Goal: Task Accomplishment & Management: Manage account settings

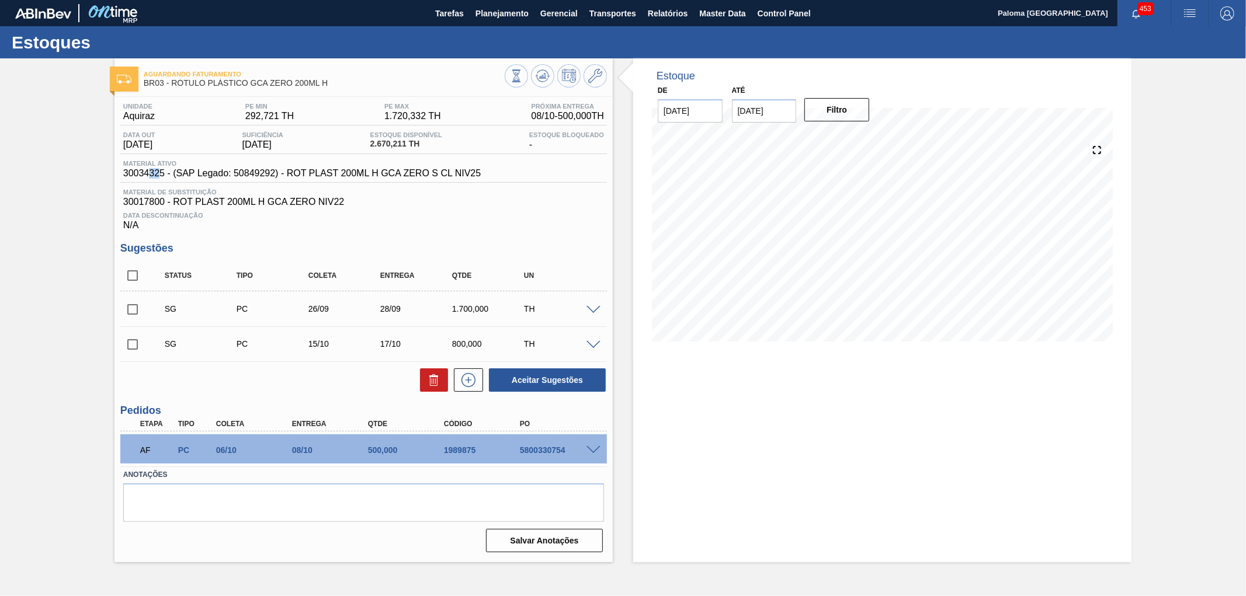
drag, startPoint x: 161, startPoint y: 176, endPoint x: 147, endPoint y: 178, distance: 14.7
click at [147, 178] on span "30034325 - (SAP Legado: 50849292) - ROT PLAST 200ML H GCA ZERO S CL NIV25" at bounding box center [301, 173] width 357 height 11
drag, startPoint x: 164, startPoint y: 178, endPoint x: 123, endPoint y: 181, distance: 41.6
click at [123, 181] on div "Material ativo 30034325 - (SAP Legado: 50849292) - ROT PLAST 200ML H GCA ZERO S…" at bounding box center [363, 171] width 487 height 23
copy span "30034325"
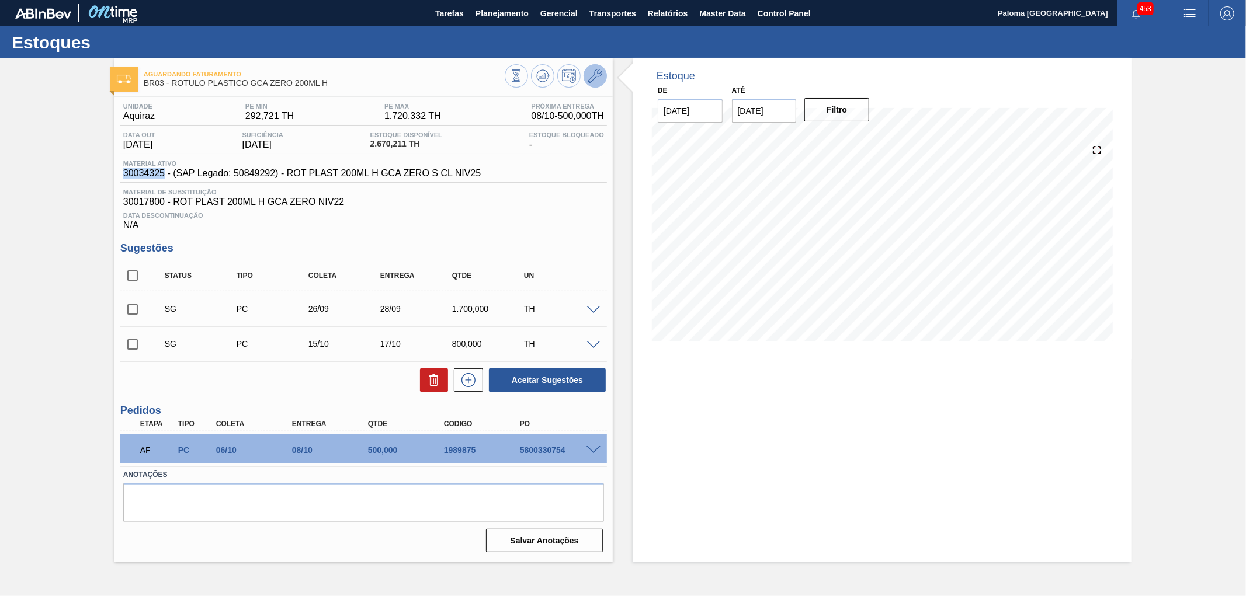
click at [595, 71] on icon at bounding box center [595, 76] width 14 height 14
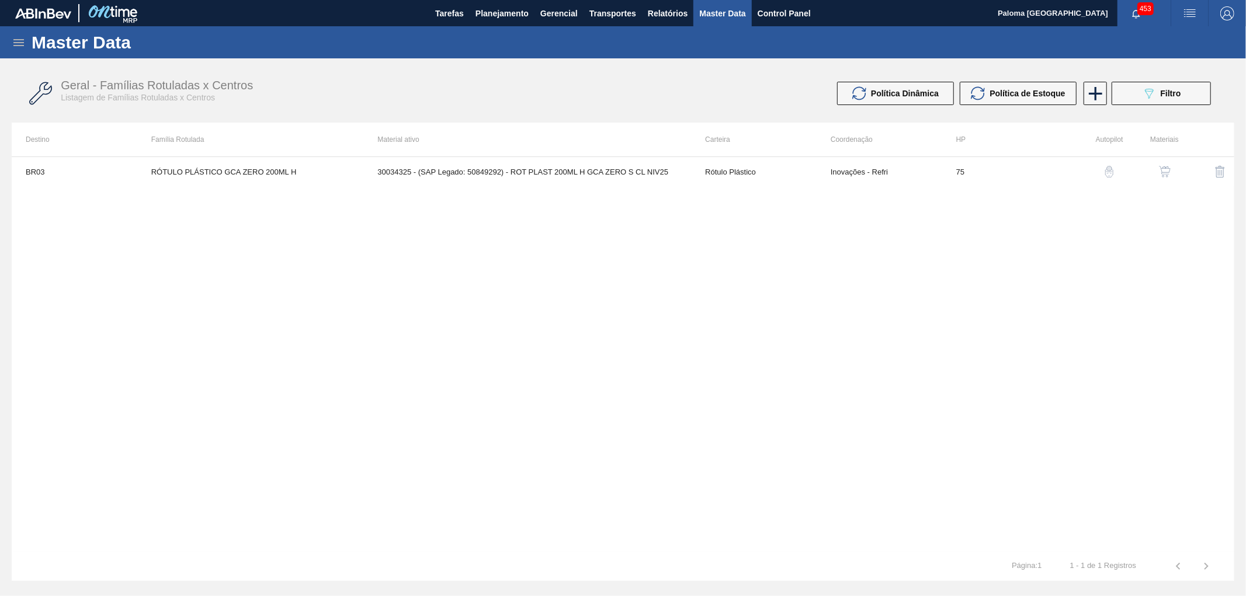
click at [1176, 173] on button "button" at bounding box center [1165, 172] width 28 height 28
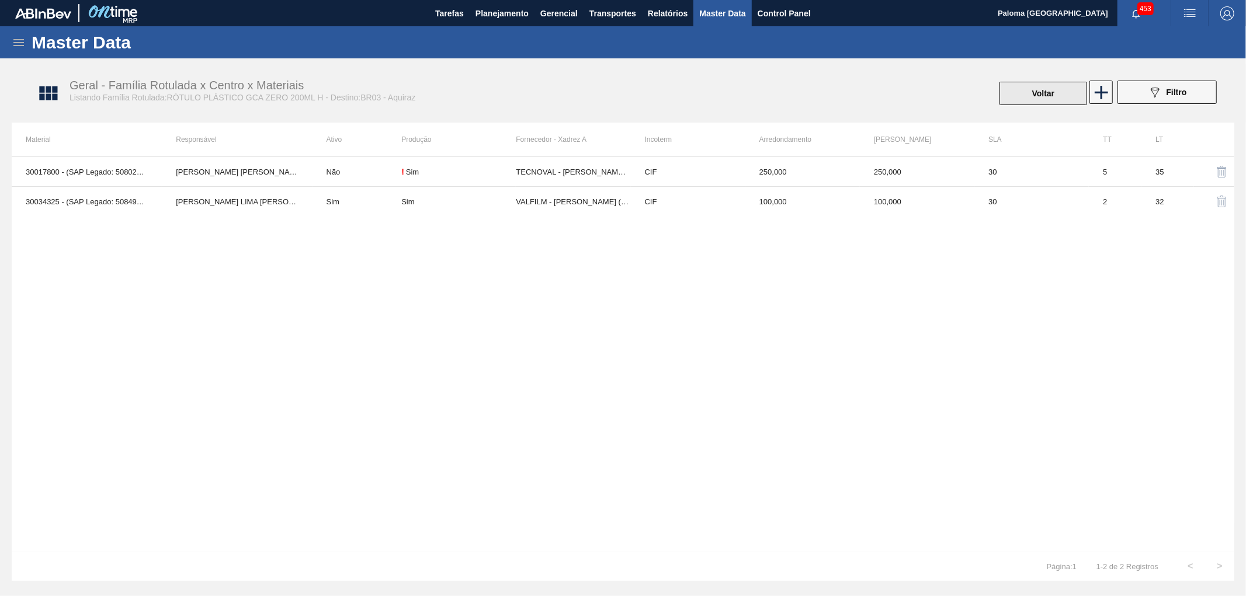
click at [1018, 96] on button "Voltar" at bounding box center [1043, 93] width 88 height 23
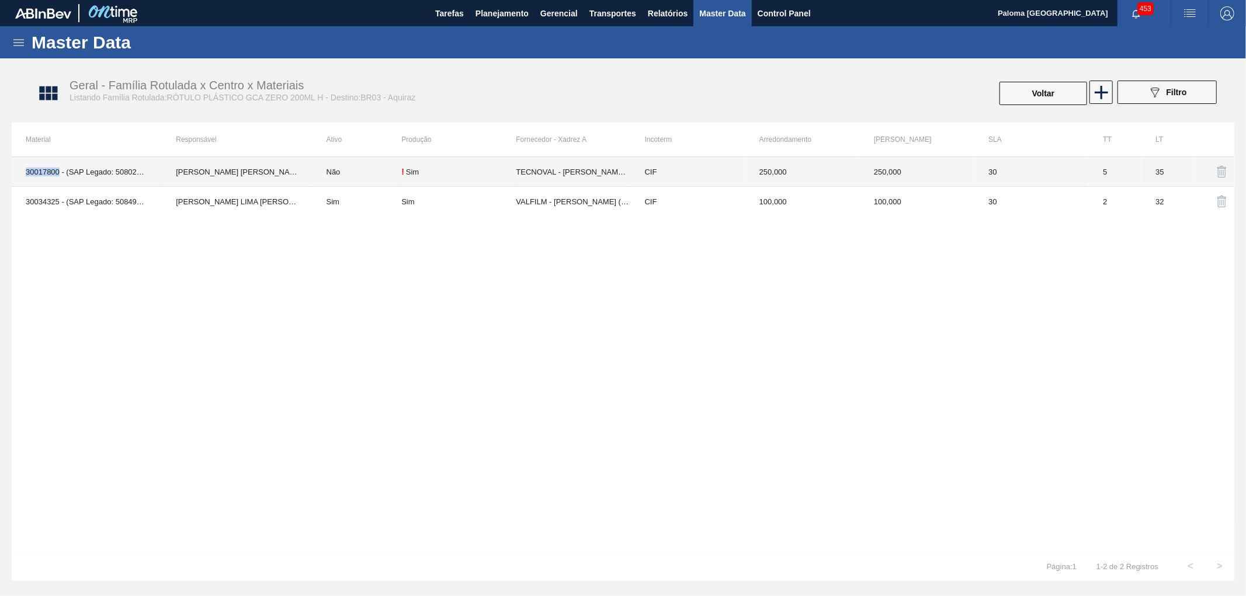
drag, startPoint x: 57, startPoint y: 173, endPoint x: 22, endPoint y: 173, distance: 35.6
click at [22, 173] on td "30017800 - (SAP Legado: 50802596) - ROT PLAST 200ML H GCA ZERO NIV22" at bounding box center [87, 172] width 150 height 30
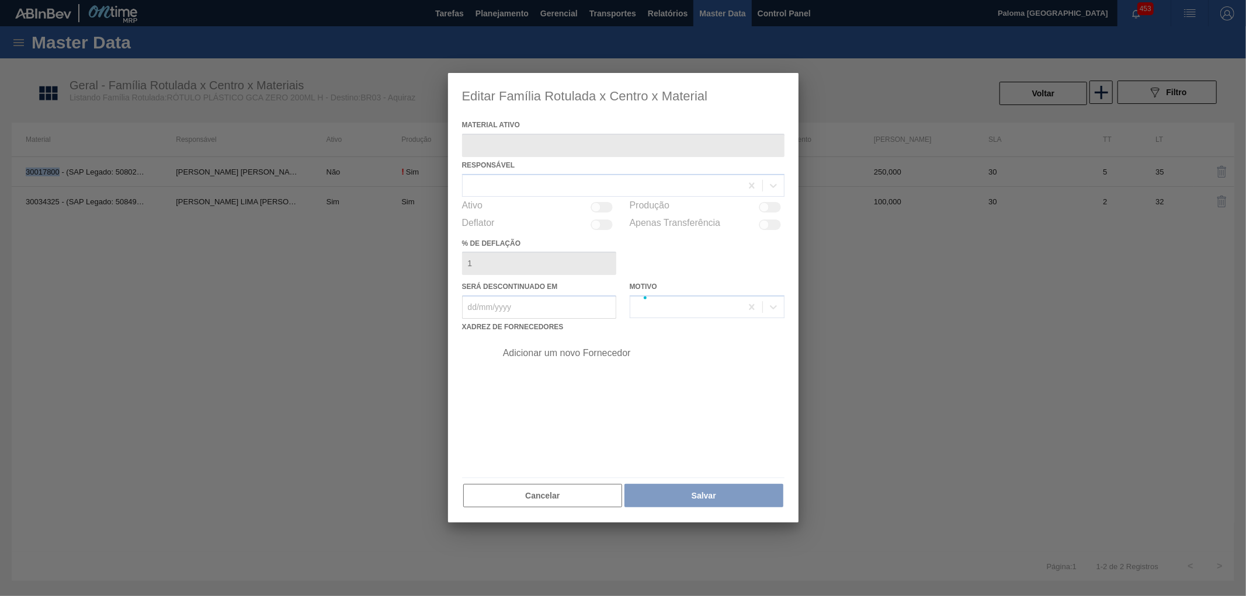
type ativo "30017800 - (SAP Legado: 50802596) - ROT PLAST 200ML H GCA ZERO NIV22"
checkbox input "true"
copy td "30017800"
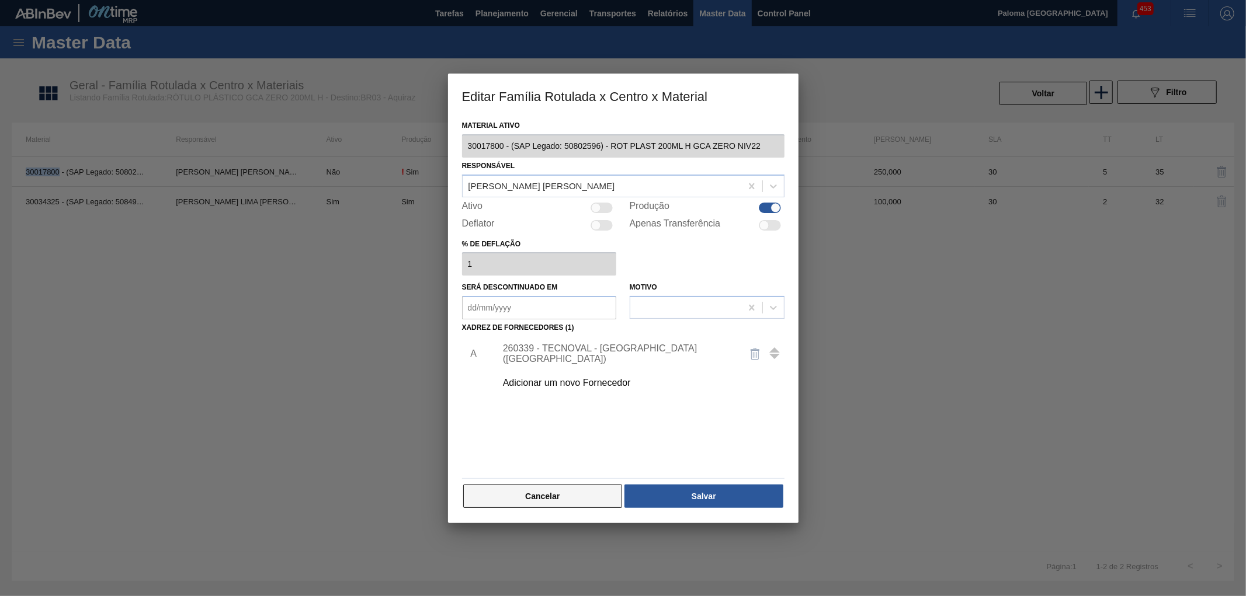
click at [580, 492] on button "Cancelar" at bounding box center [542, 496] width 159 height 23
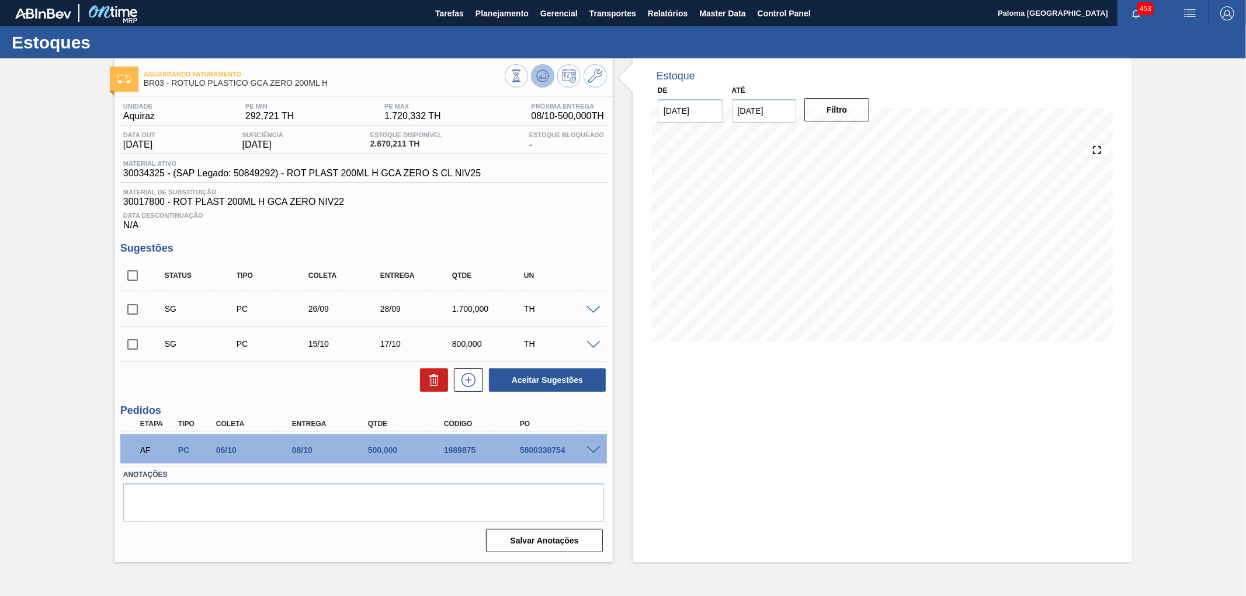
click at [539, 72] on icon at bounding box center [543, 73] width 12 height 6
drag, startPoint x: 165, startPoint y: 178, endPoint x: 124, endPoint y: 177, distance: 40.3
click at [124, 177] on span "30034325 - (SAP Legado: 50849292) - ROT PLAST 200ML H GCA ZERO S CL NIV25" at bounding box center [301, 173] width 357 height 11
copy span "30034325"
click at [599, 72] on icon at bounding box center [595, 76] width 14 height 14
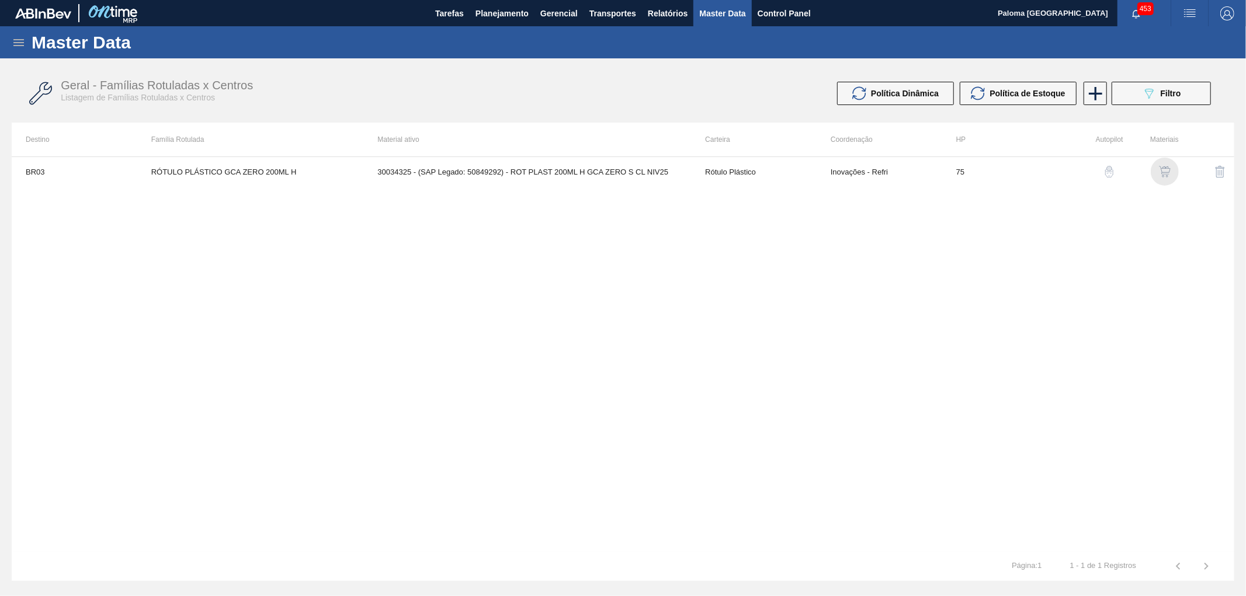
click at [1164, 173] on img "button" at bounding box center [1165, 172] width 12 height 12
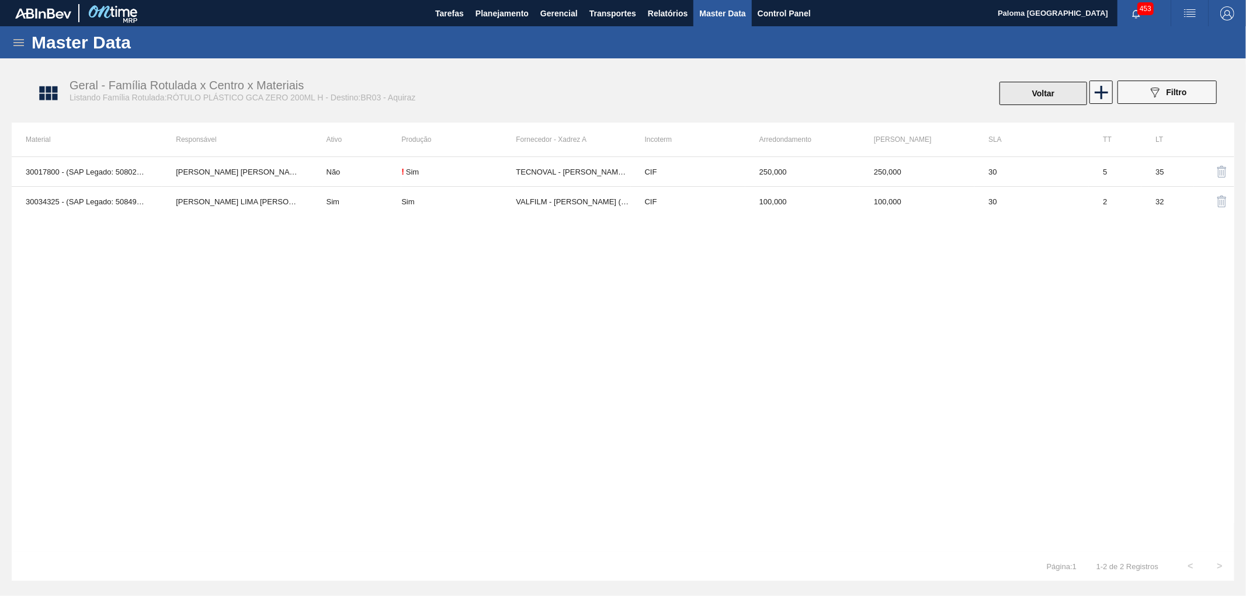
click at [1009, 100] on button "Voltar" at bounding box center [1043, 93] width 88 height 23
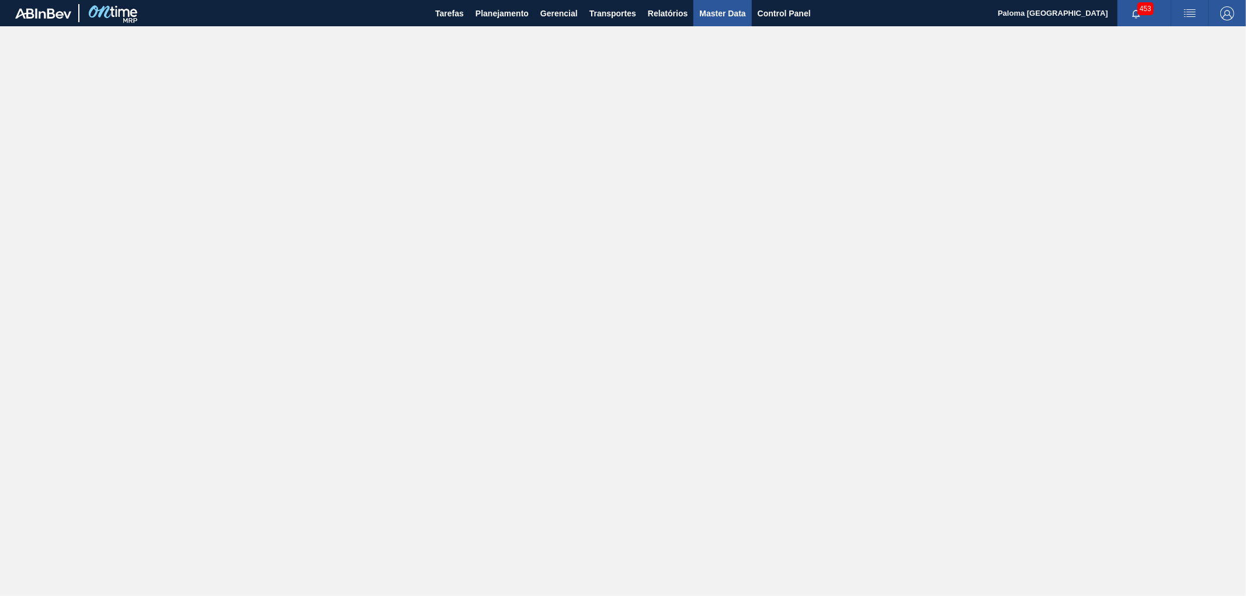
click at [710, 14] on span "Master Data" at bounding box center [722, 13] width 46 height 14
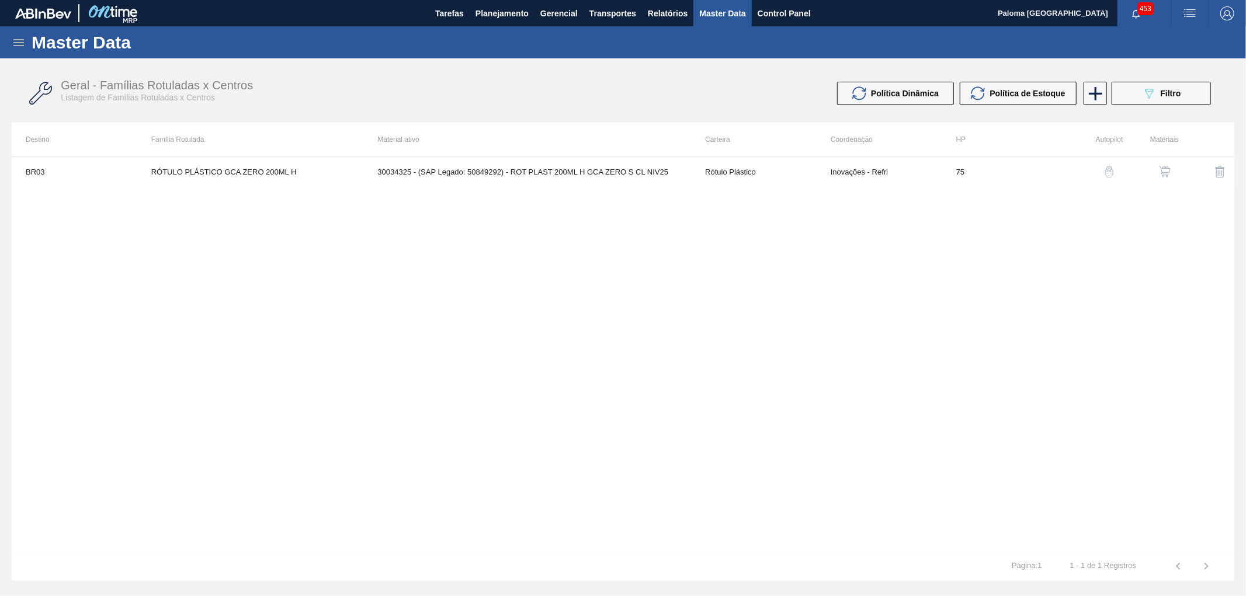
drag, startPoint x: 19, startPoint y: 35, endPoint x: 19, endPoint y: 43, distance: 7.6
click at [19, 40] on icon at bounding box center [19, 43] width 14 height 14
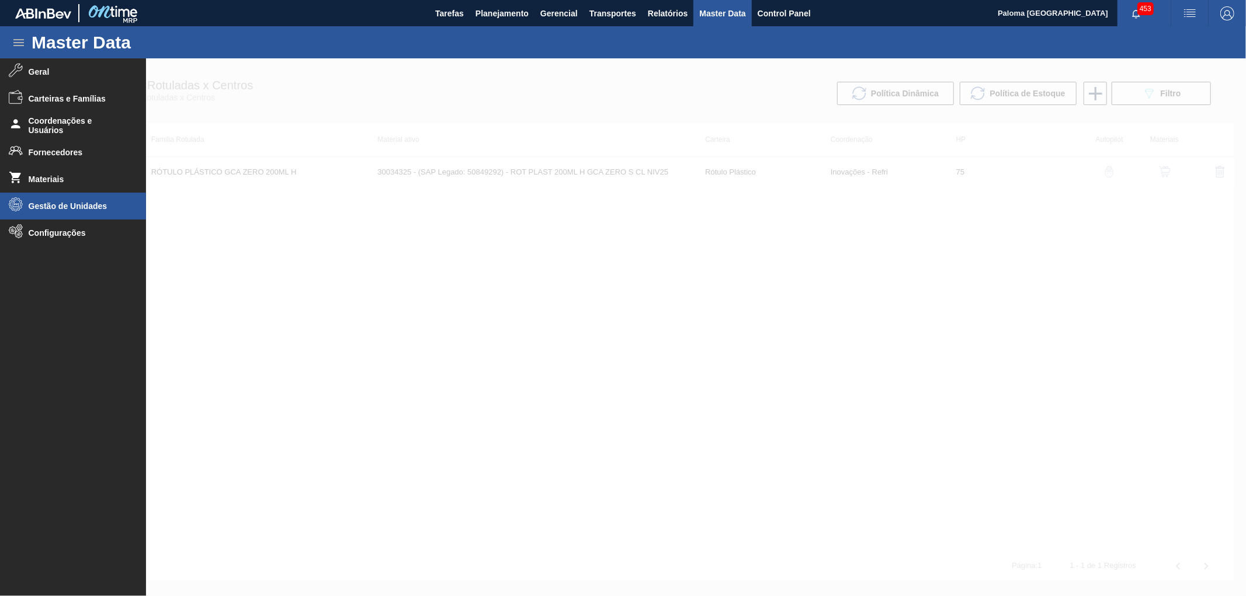
click at [67, 197] on li "Gestão de Unidades" at bounding box center [73, 206] width 146 height 27
click at [57, 250] on span "Grade" at bounding box center [81, 254] width 90 height 9
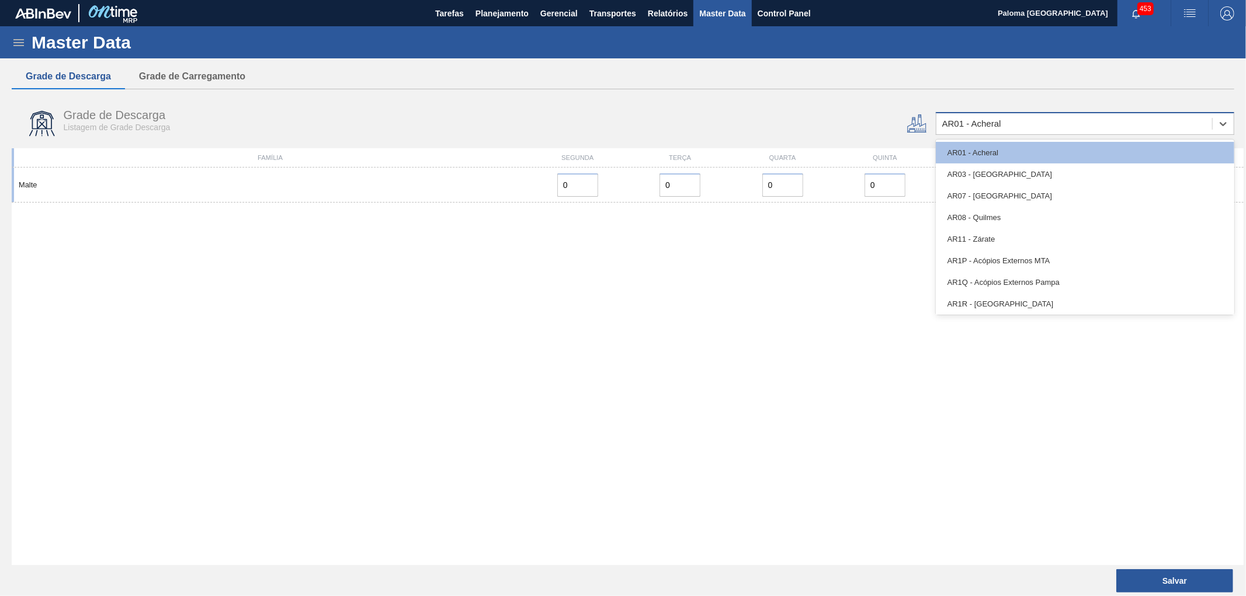
click at [1002, 129] on div "AR01 - Acheral" at bounding box center [1074, 124] width 276 height 17
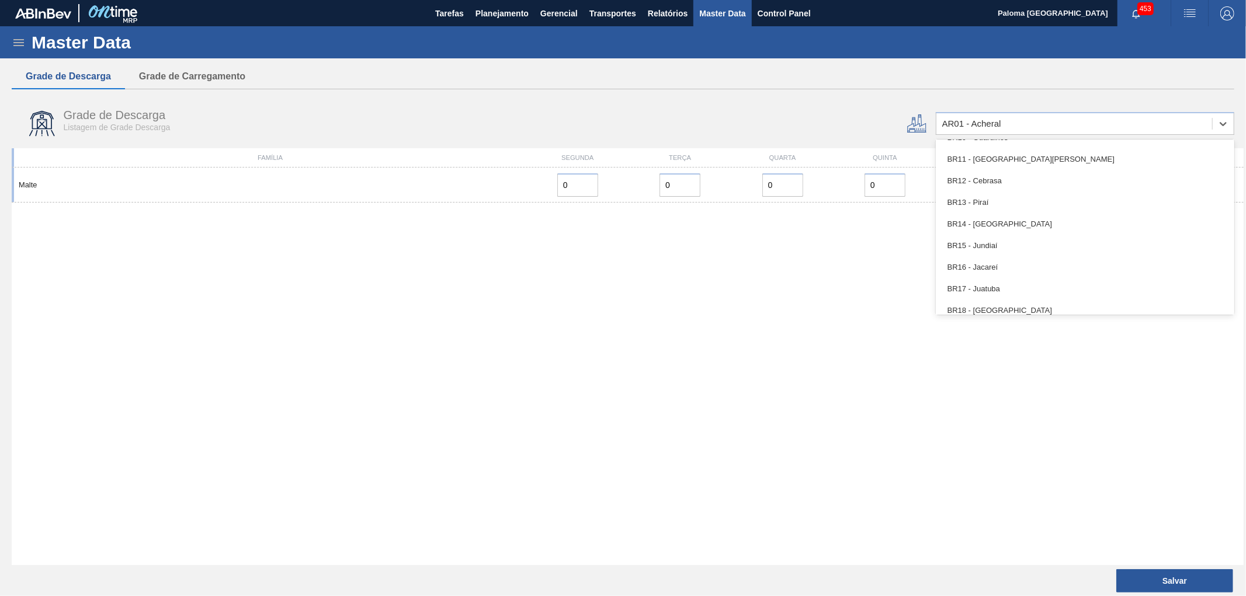
scroll to position [714, 0]
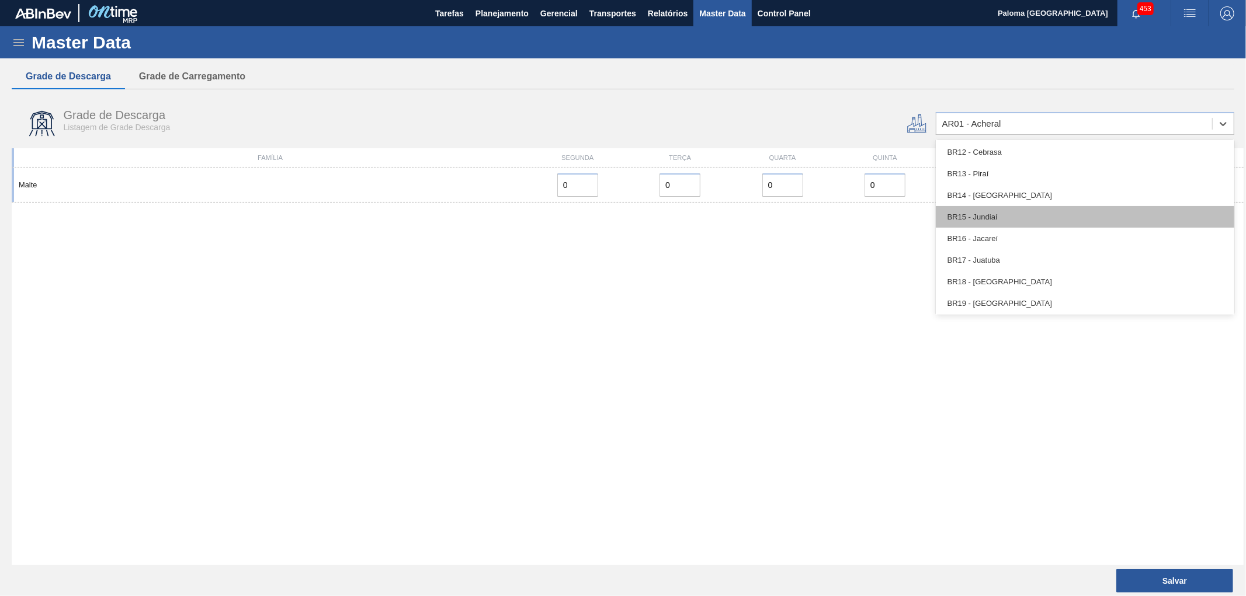
click at [965, 208] on div "BR15 - Jundiaí" at bounding box center [1085, 217] width 298 height 22
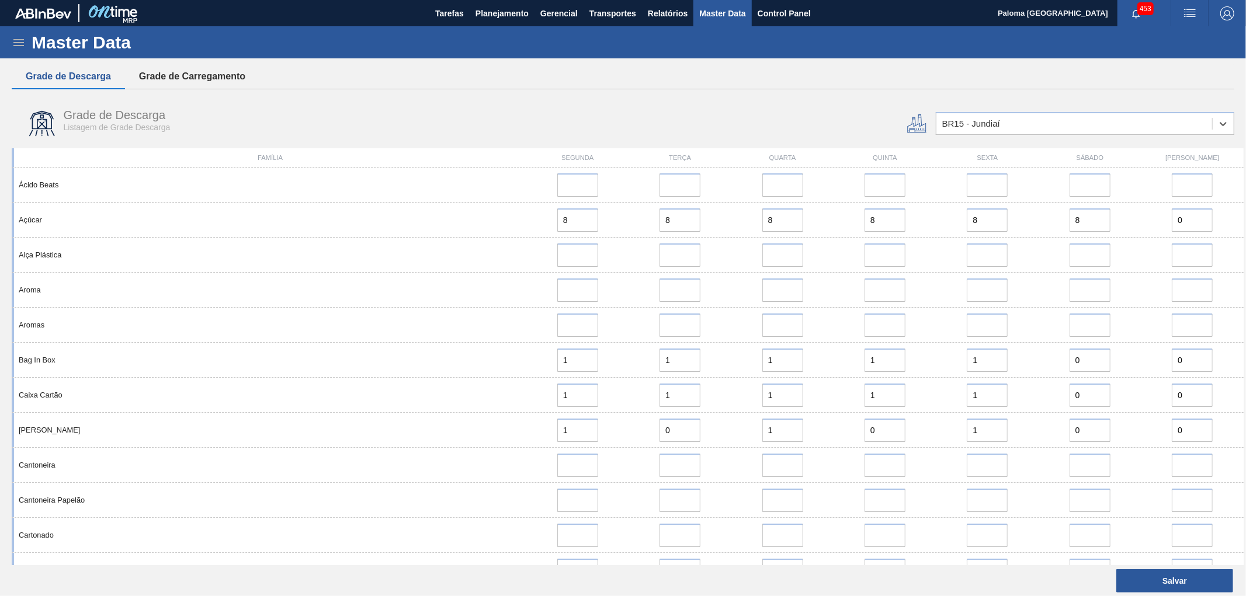
click at [218, 75] on button "Grade de Carregamento" at bounding box center [192, 76] width 134 height 25
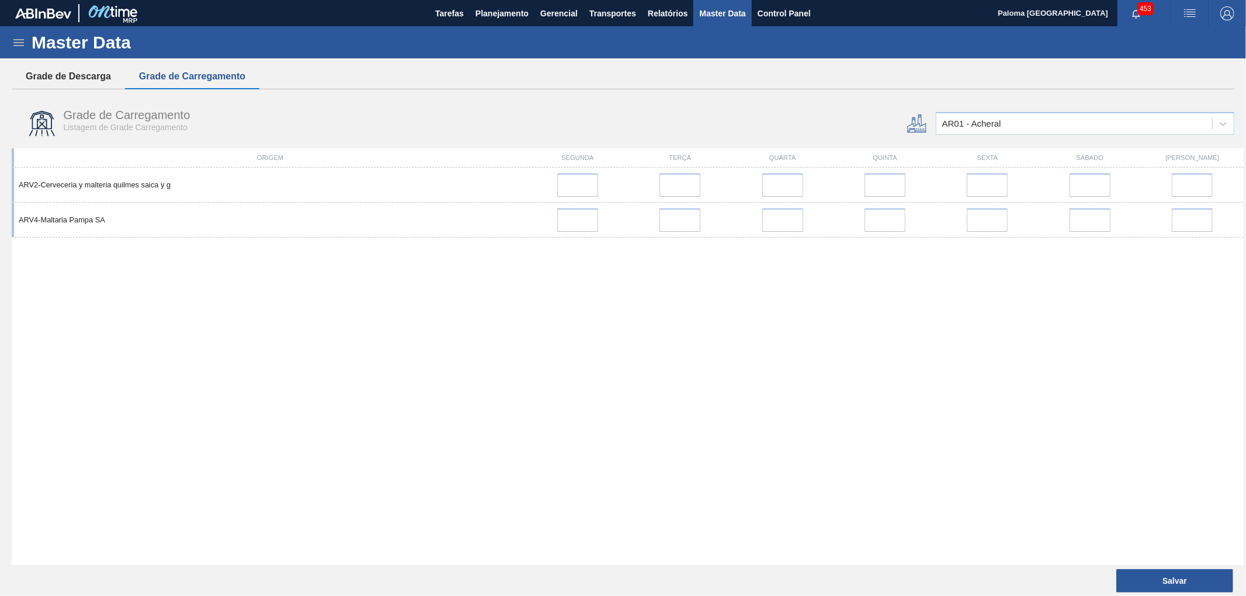
click at [76, 82] on button "Grade de Descarga" at bounding box center [68, 76] width 113 height 25
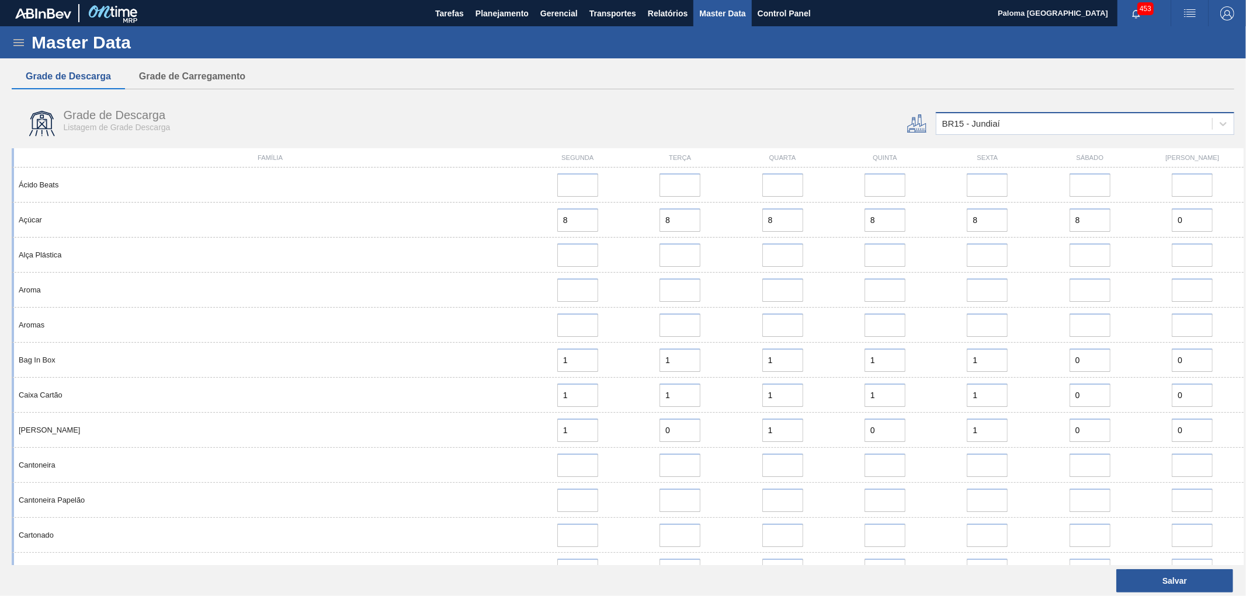
click at [1018, 124] on div "BR15 - Jundiaí" at bounding box center [1074, 124] width 276 height 17
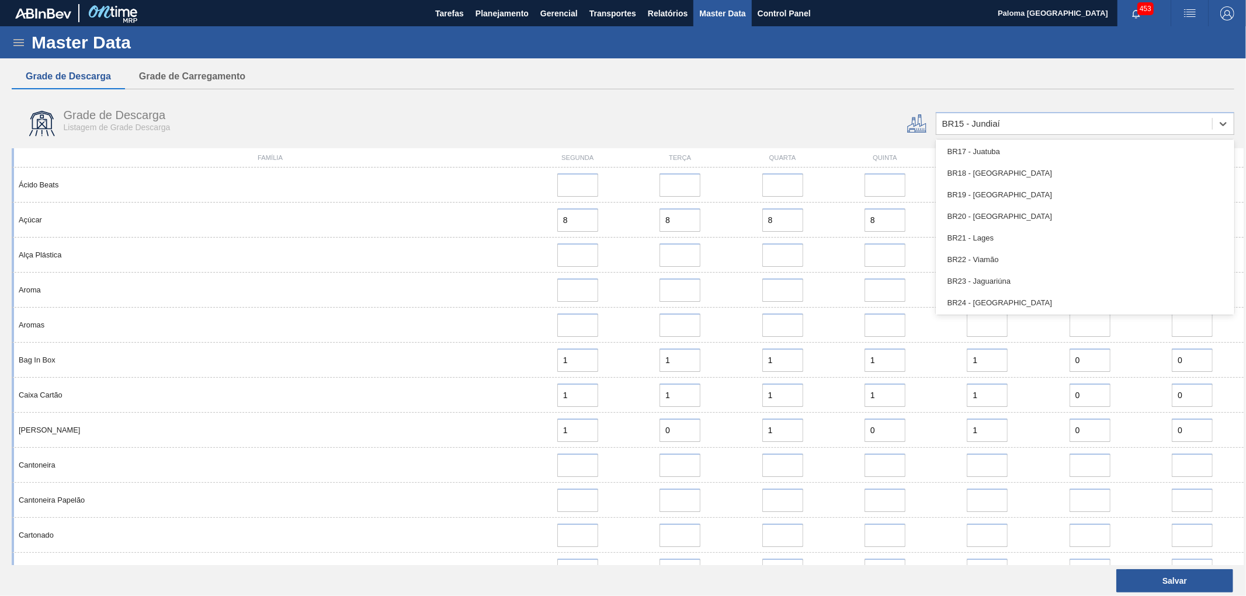
scroll to position [843, 0]
click at [987, 258] on div "BR23 - Jaguariúna" at bounding box center [1085, 260] width 298 height 22
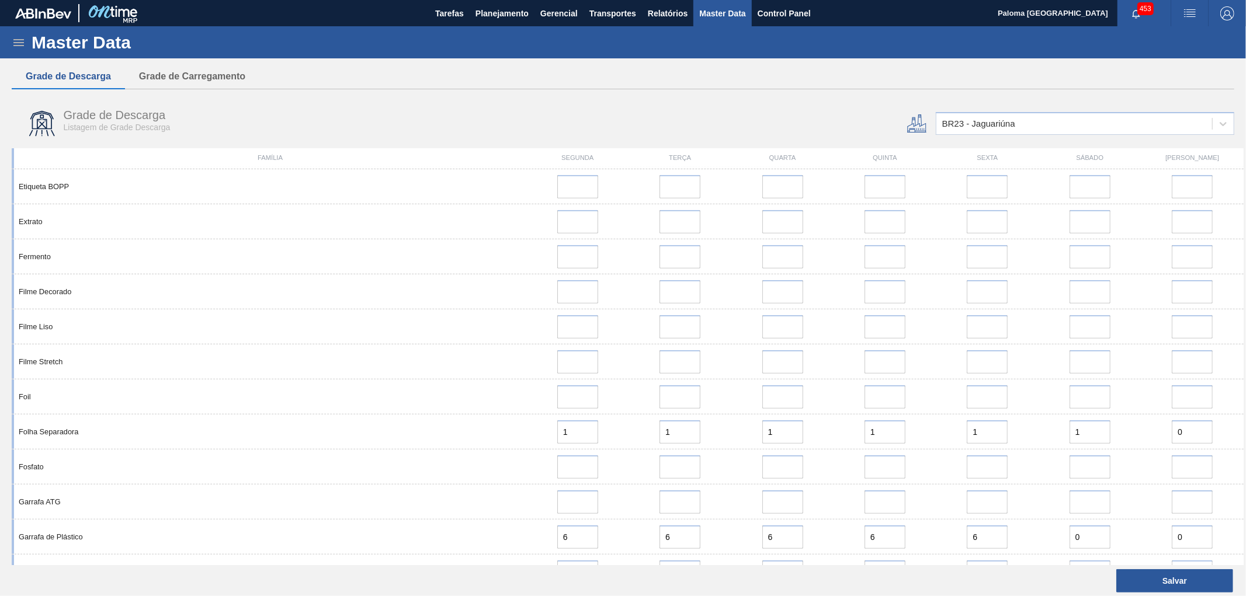
scroll to position [649, 0]
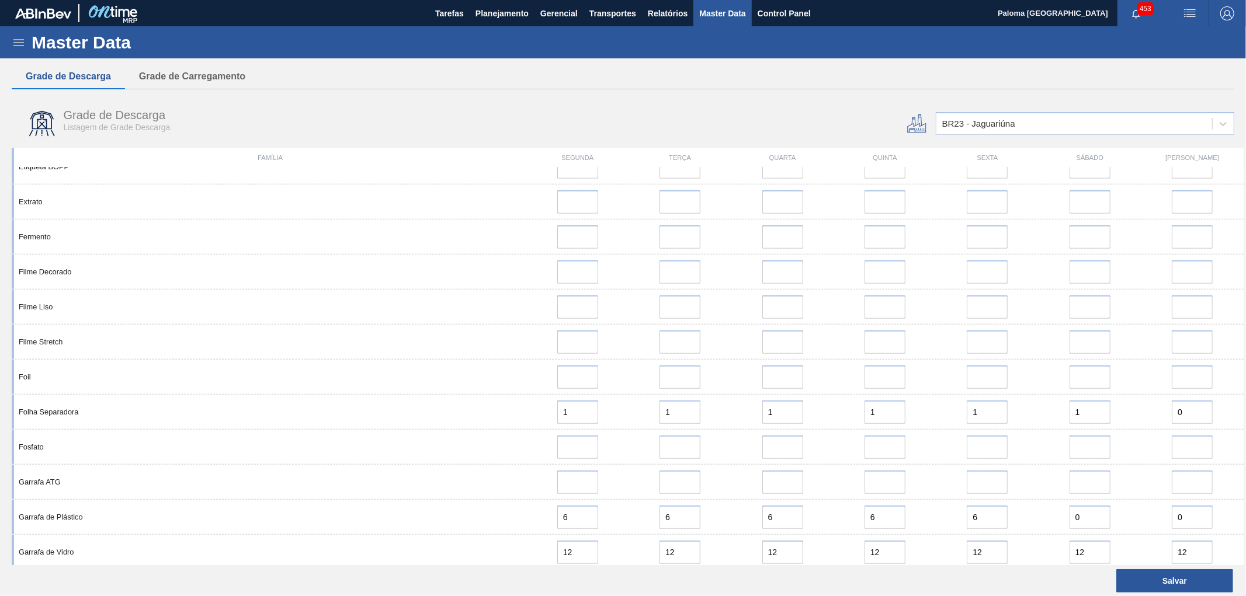
click at [22, 48] on icon at bounding box center [19, 43] width 14 height 14
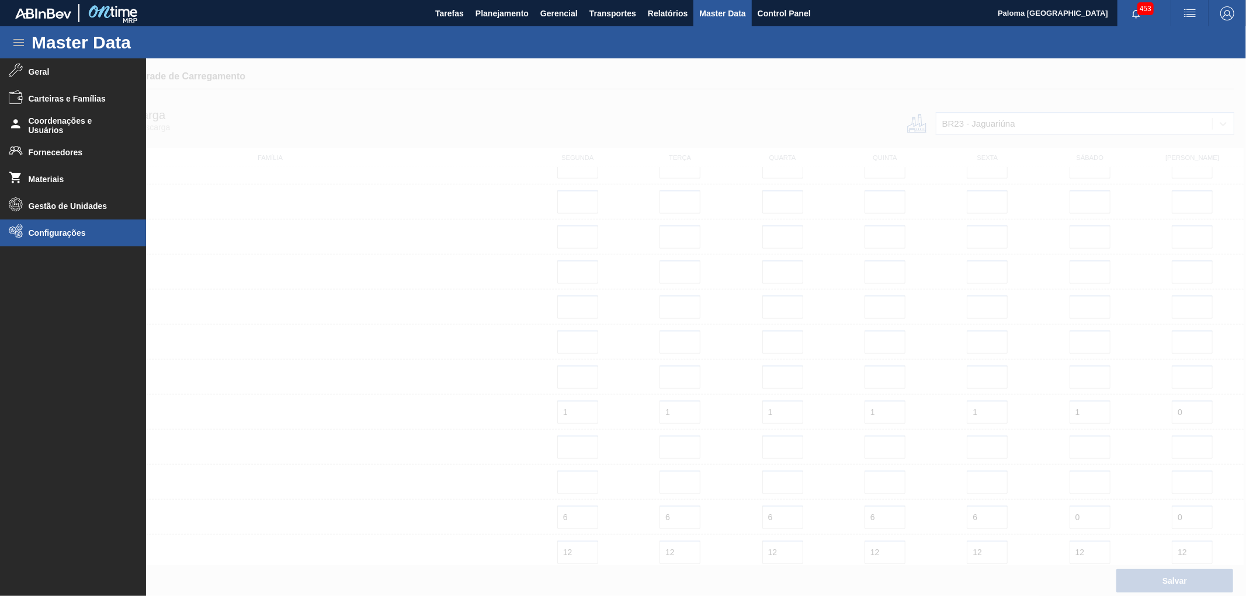
click at [37, 238] on li "Configurações" at bounding box center [73, 233] width 146 height 27
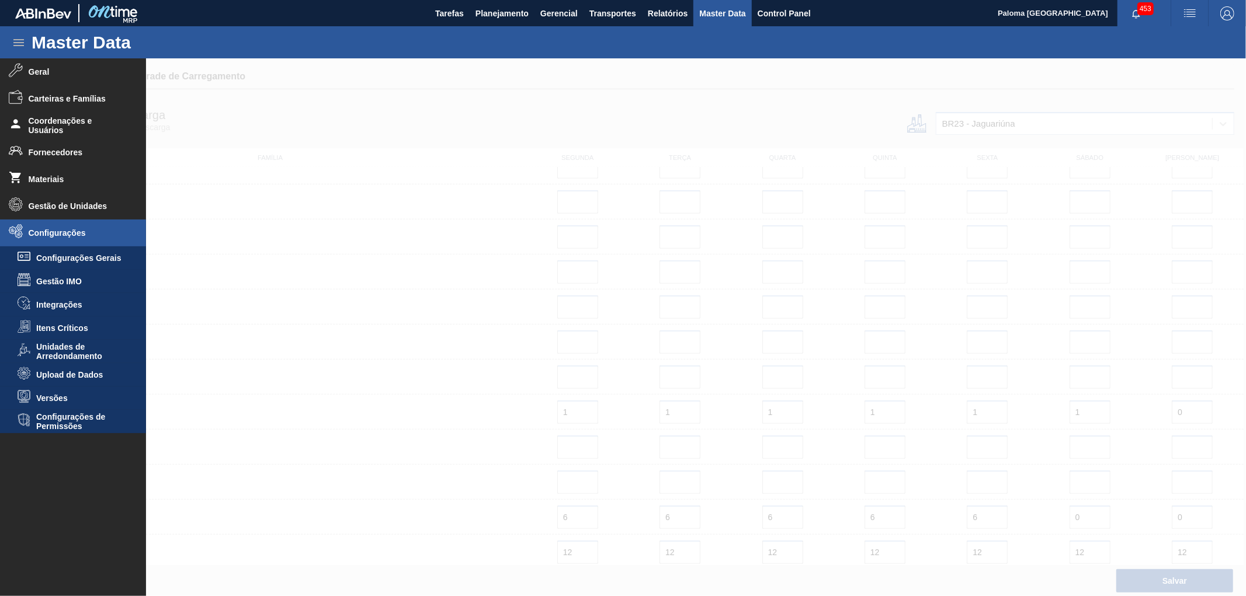
click at [88, 377] on span "Upload de Dados" at bounding box center [81, 374] width 90 height 9
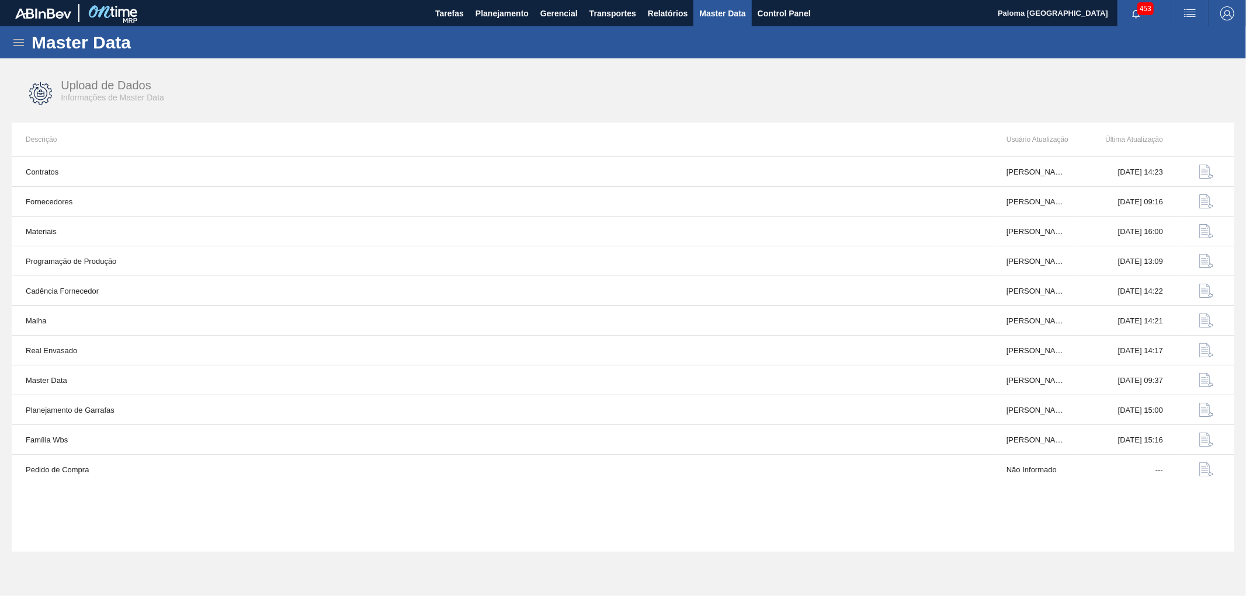
click at [18, 43] on icon at bounding box center [18, 42] width 11 height 7
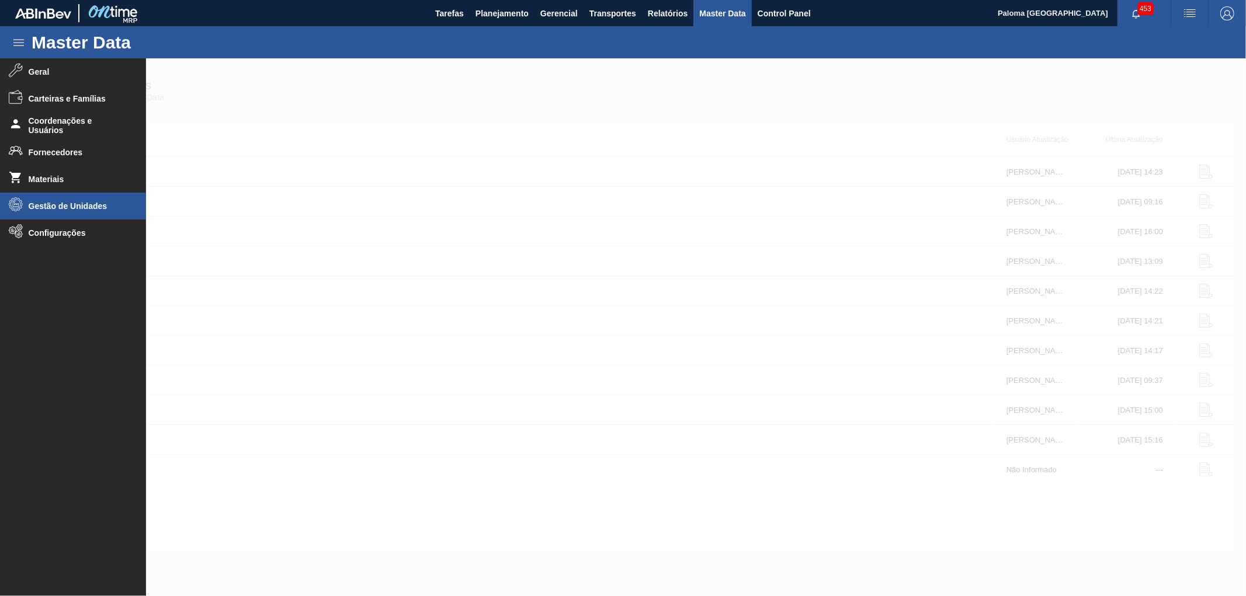
click at [89, 200] on li "Gestão de Unidades" at bounding box center [73, 206] width 146 height 27
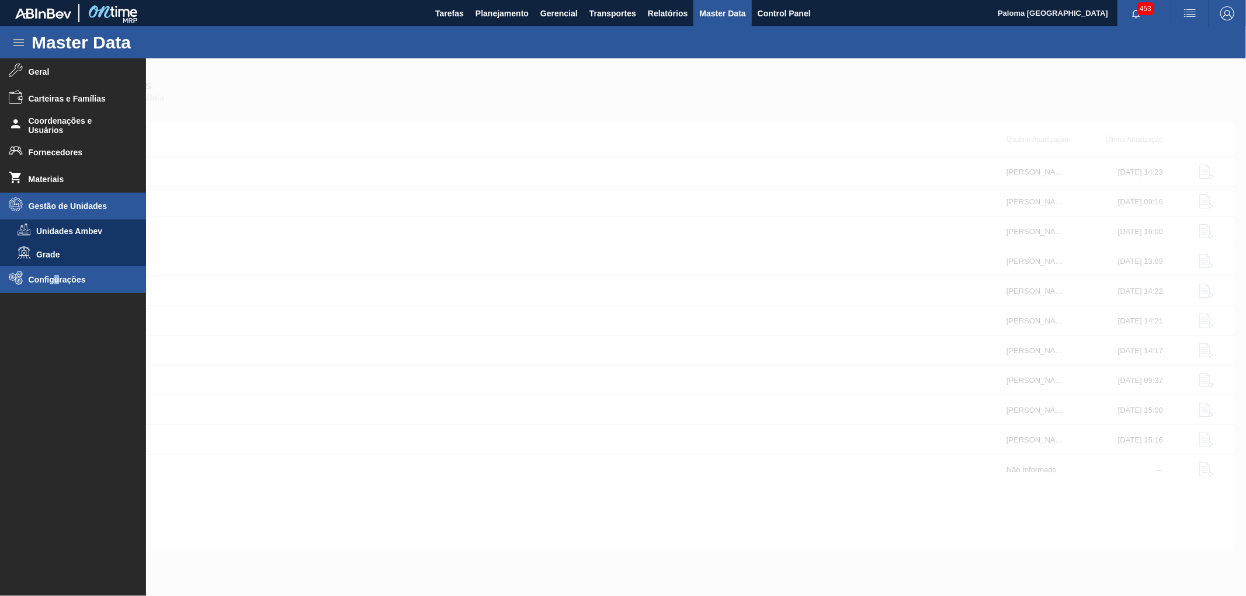
click at [57, 279] on span "Configurações" at bounding box center [77, 279] width 96 height 9
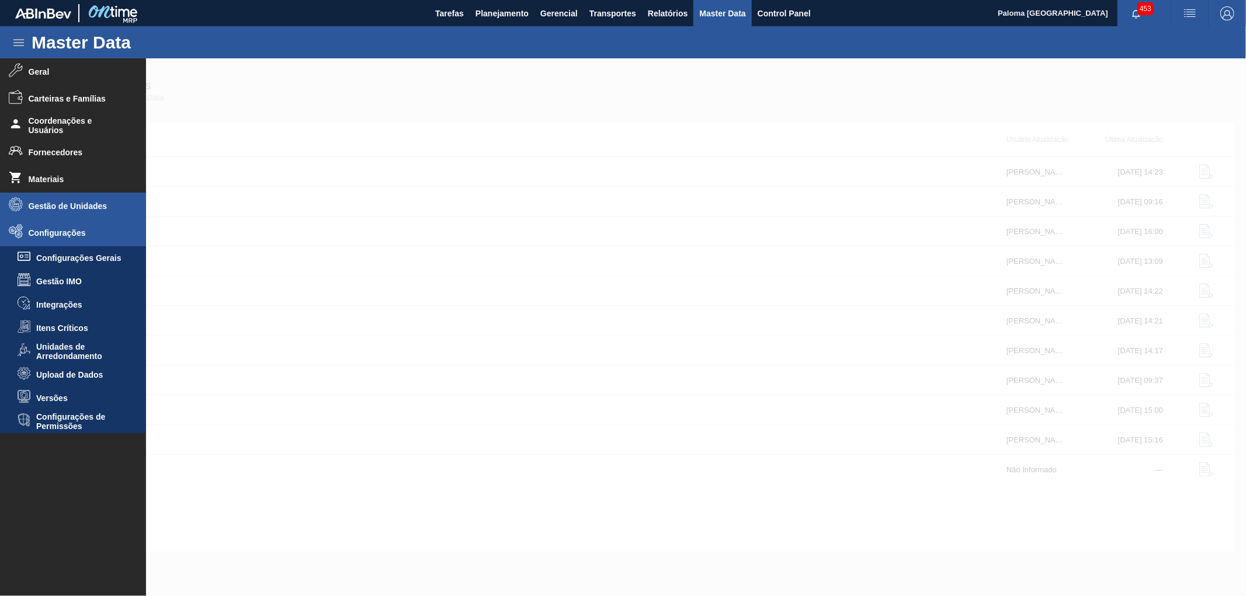
click at [68, 203] on span "Gestão de Unidades" at bounding box center [77, 206] width 96 height 9
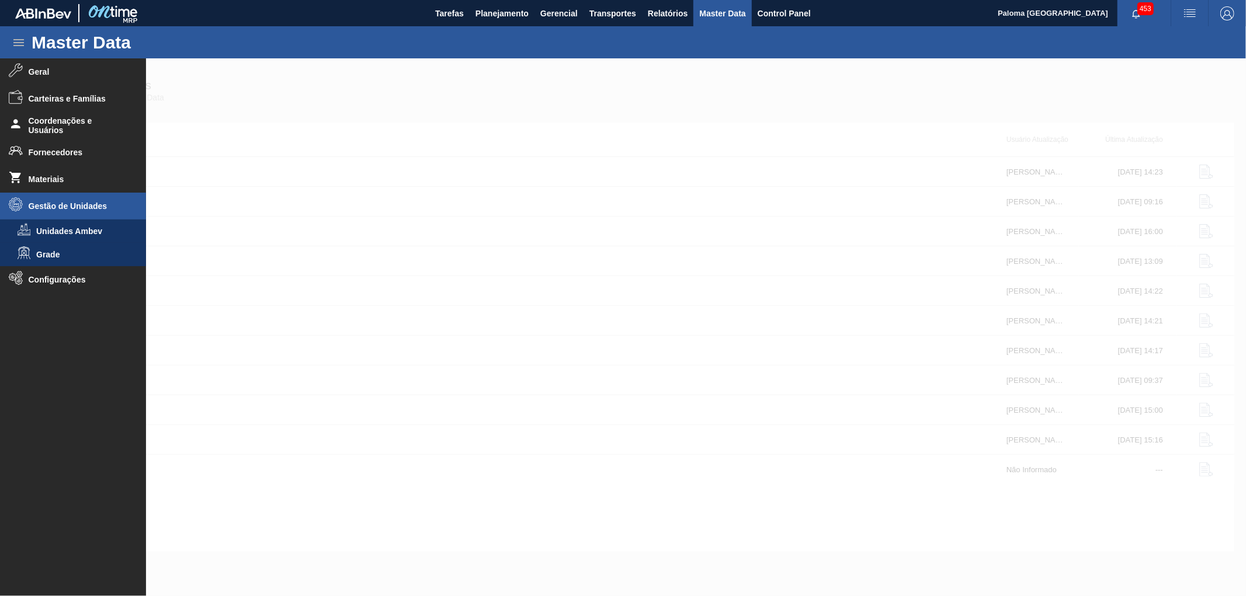
click at [77, 195] on li "Gestão de Unidades" at bounding box center [73, 206] width 146 height 27
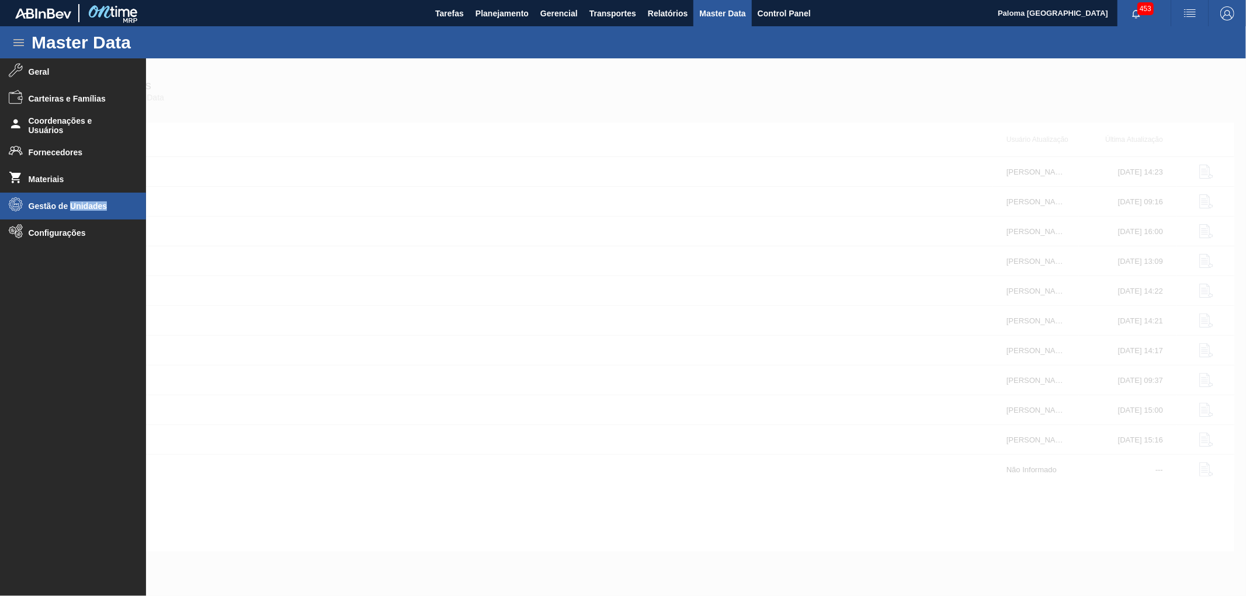
click at [77, 195] on li "Gestão de Unidades" at bounding box center [73, 206] width 146 height 27
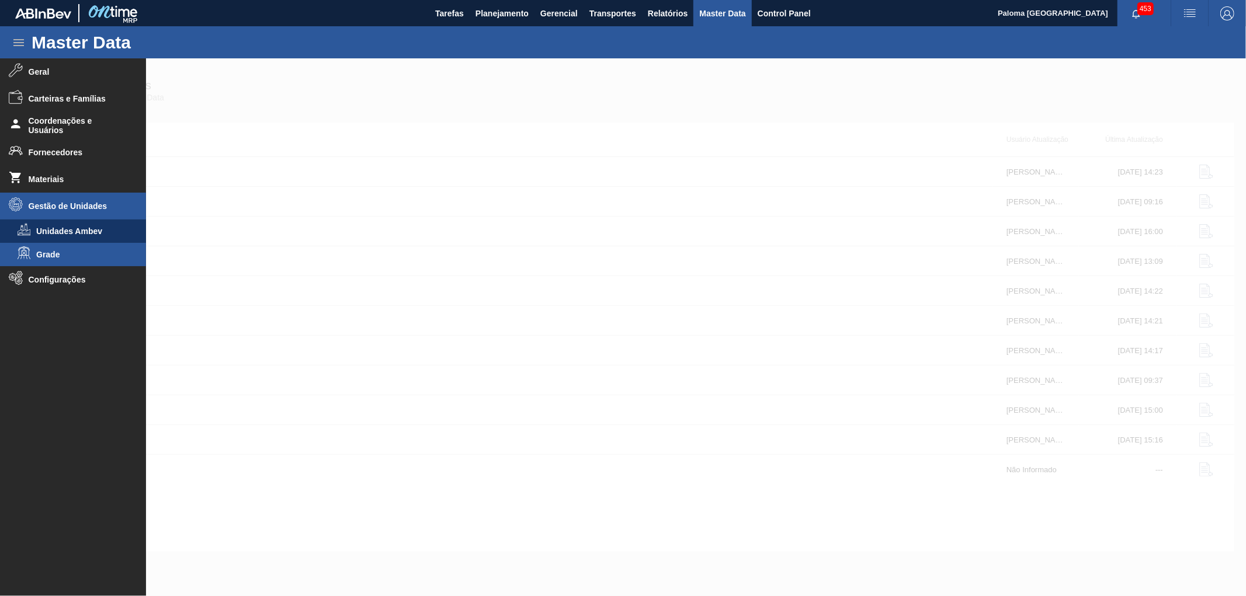
click at [51, 249] on li "Grade" at bounding box center [73, 254] width 146 height 23
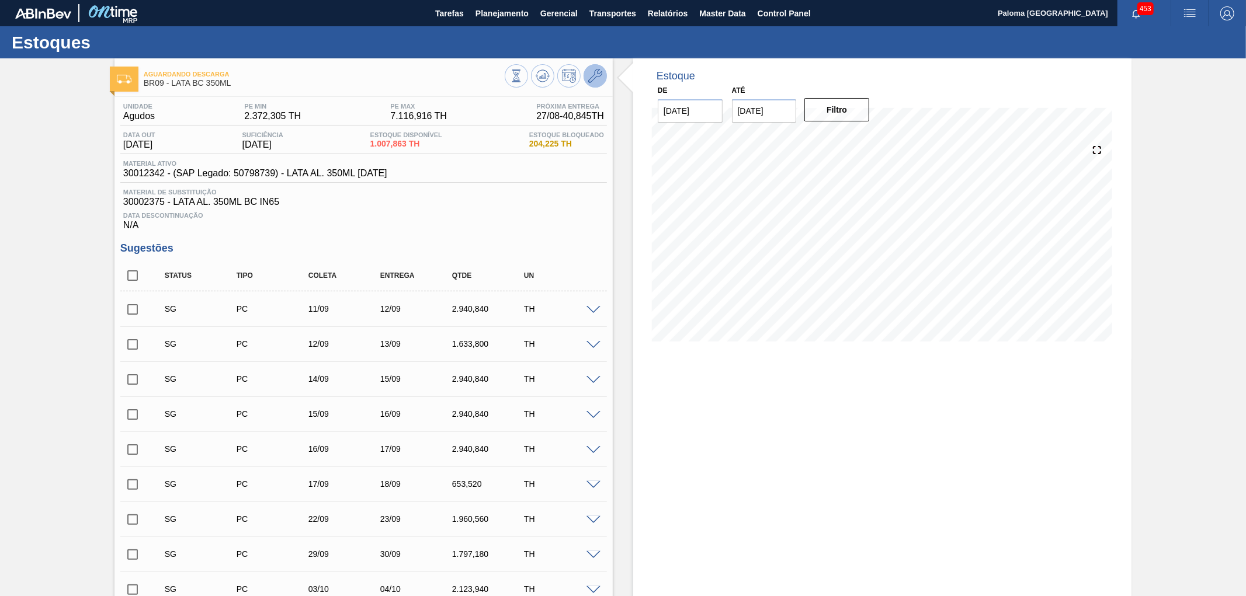
click at [593, 79] on icon at bounding box center [595, 76] width 14 height 14
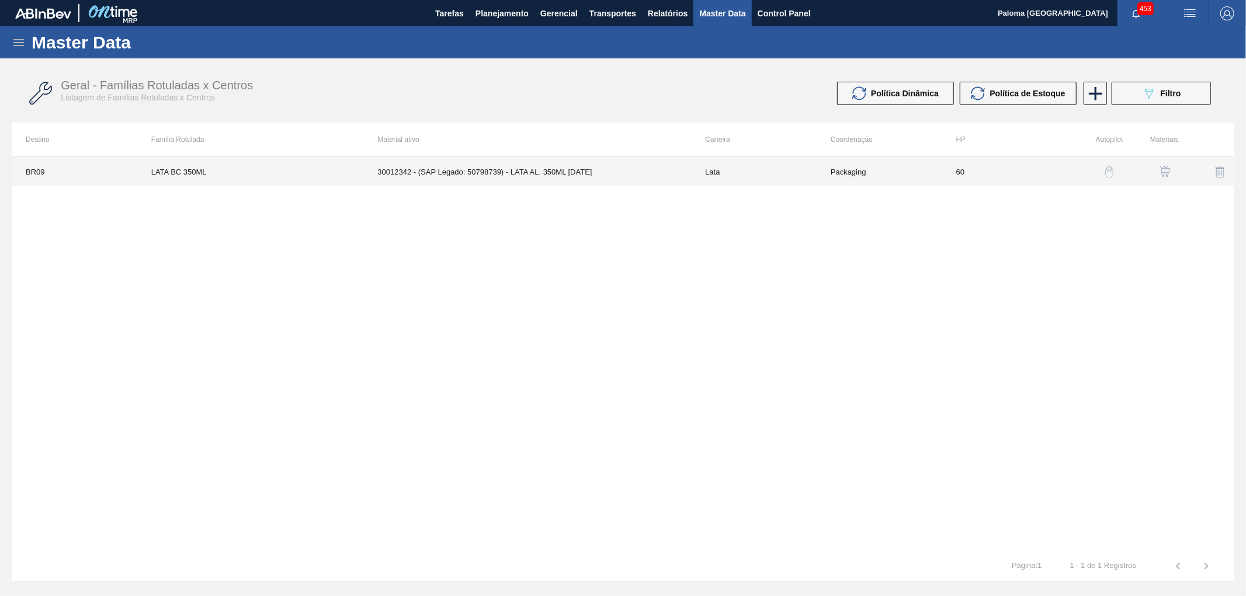
click at [821, 174] on td "Packaging" at bounding box center [880, 171] width 126 height 29
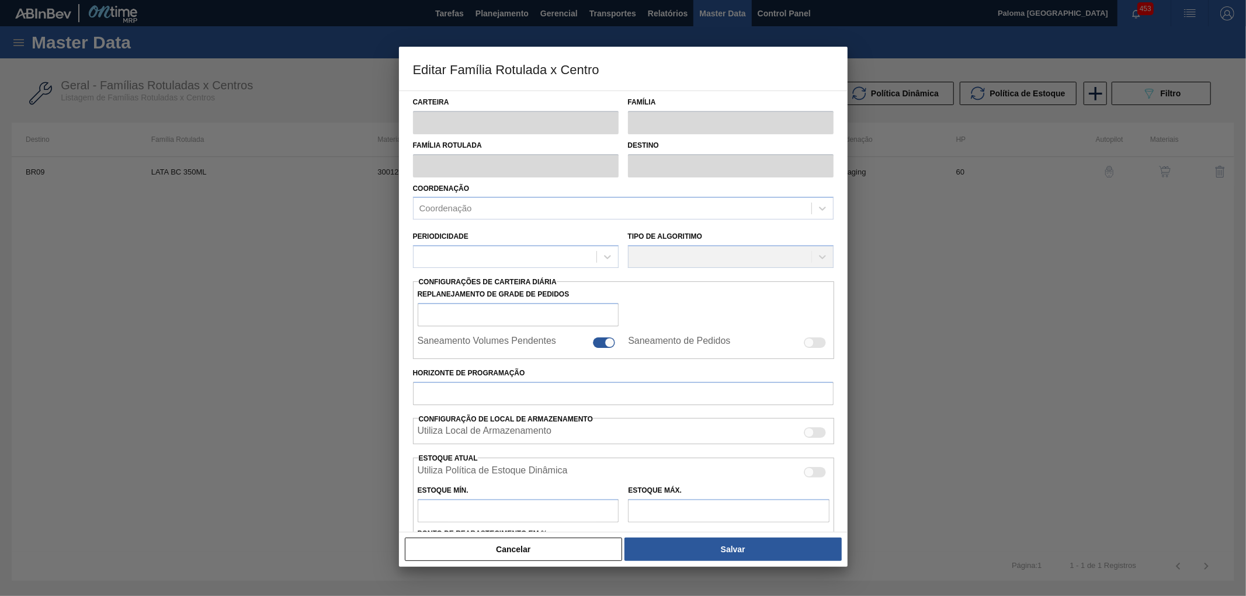
type input "Lata"
type input "LATA BC 350ML"
type input "BR09 - Agudos"
type input "0"
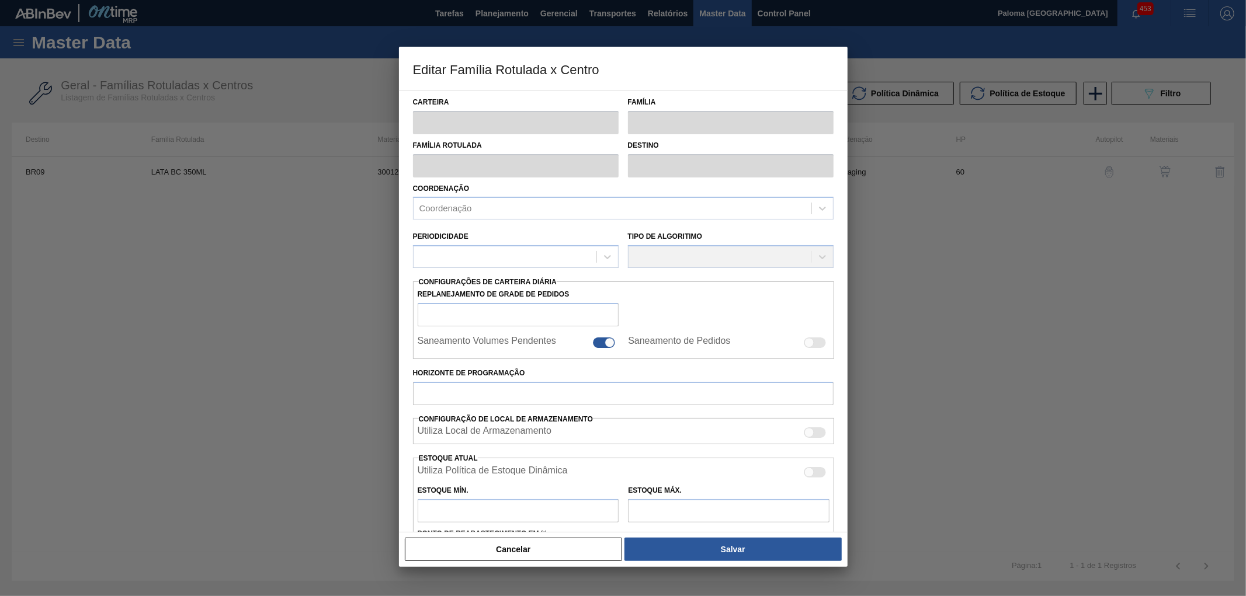
checkbox input "false"
type input "60"
type input "2.372,305"
type input "7.116,916"
type input "40"
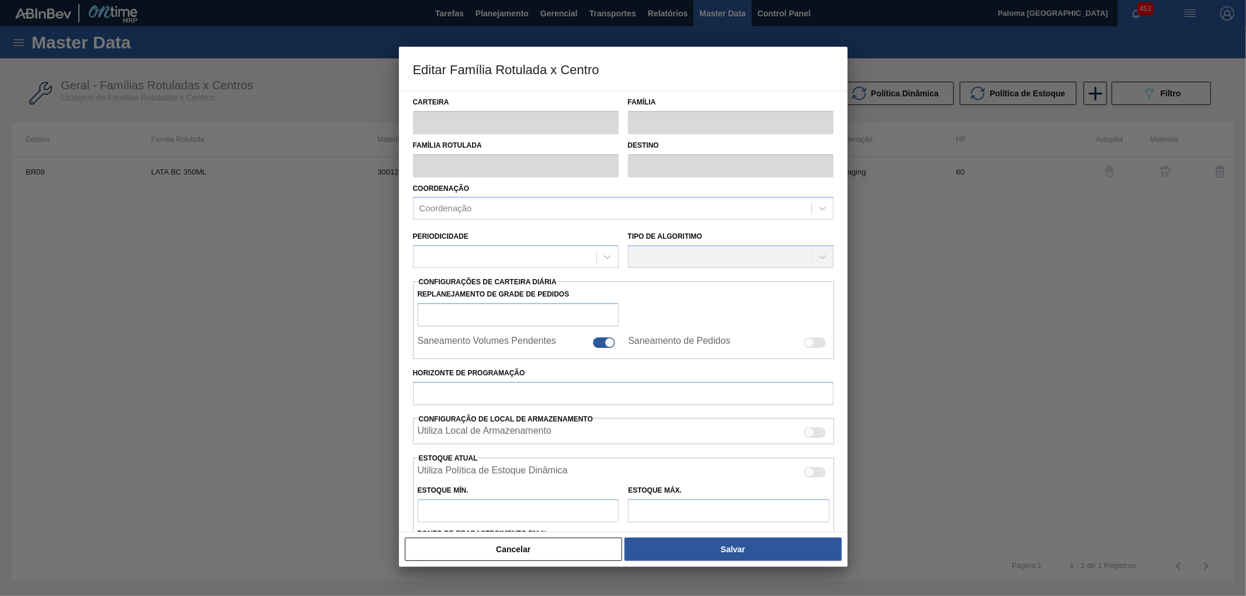
type input "4.270,149"
checkbox input "true"
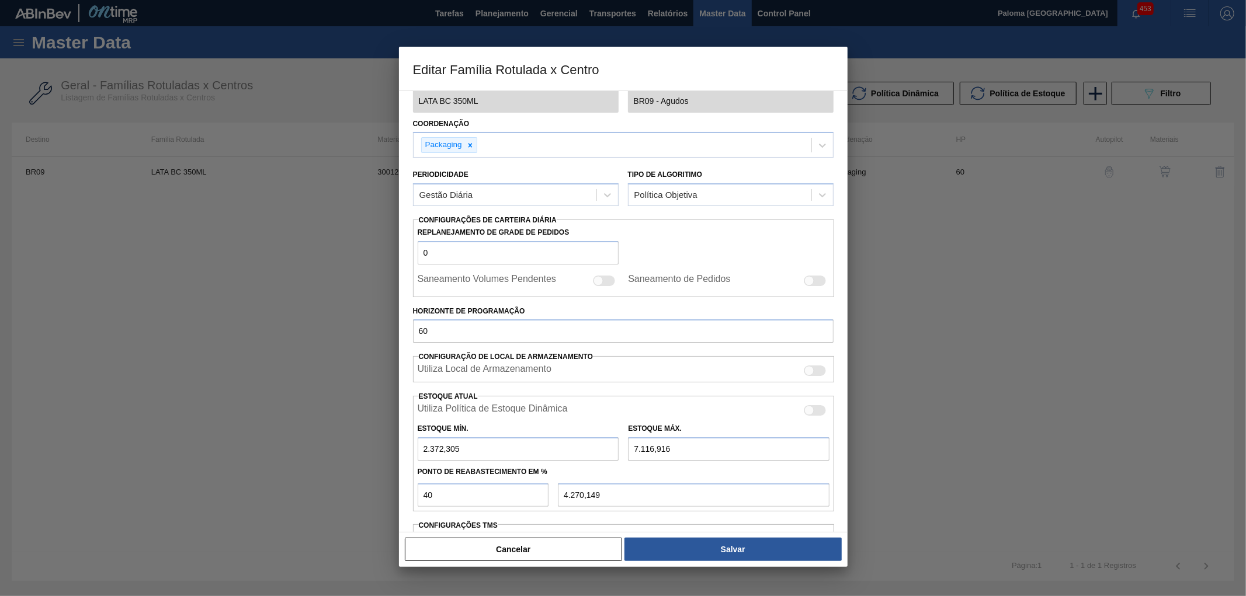
scroll to position [130, 0]
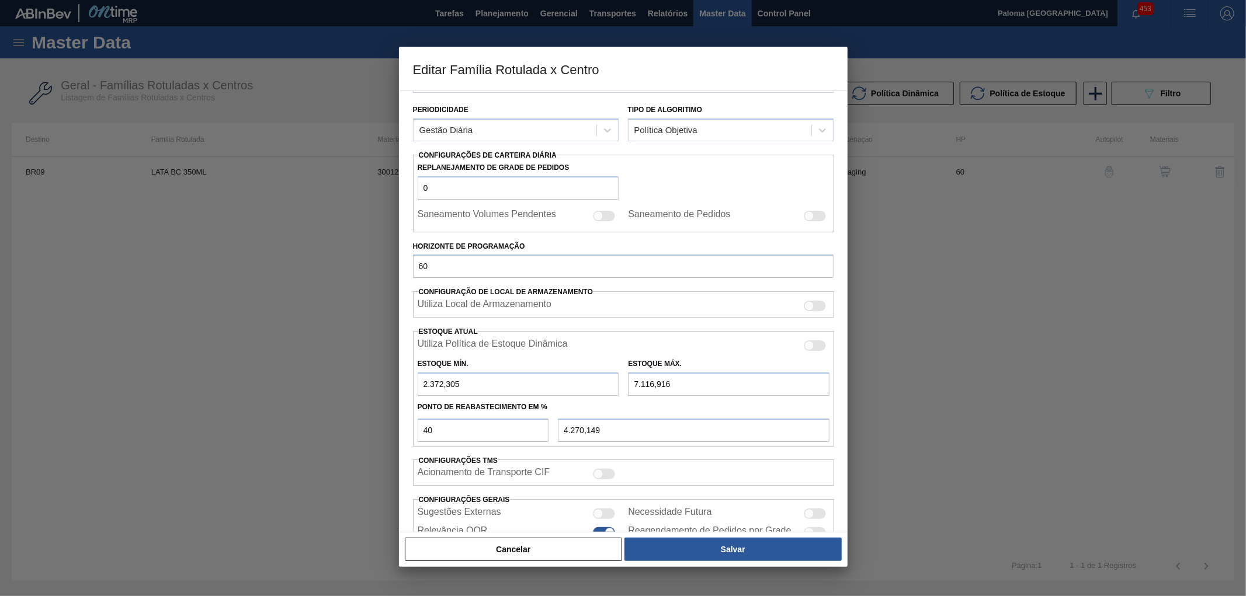
click at [812, 346] on div at bounding box center [809, 346] width 10 height 10
checkbox input "true"
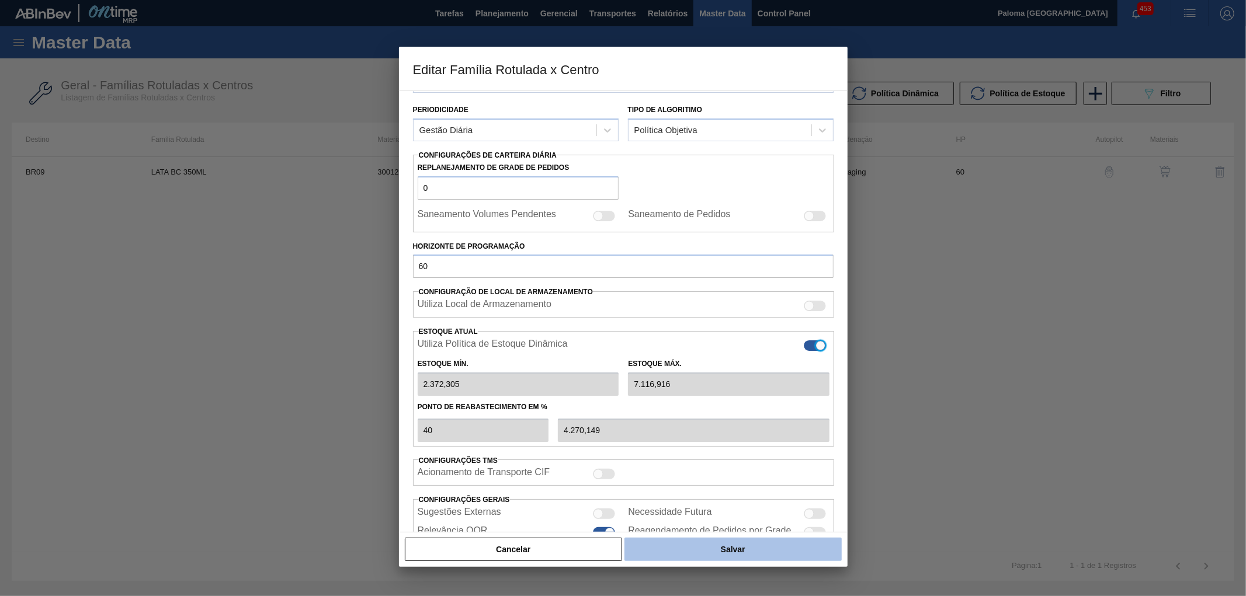
type input "0"
type input "0,000"
click at [775, 547] on button "Salvar" at bounding box center [732, 549] width 217 height 23
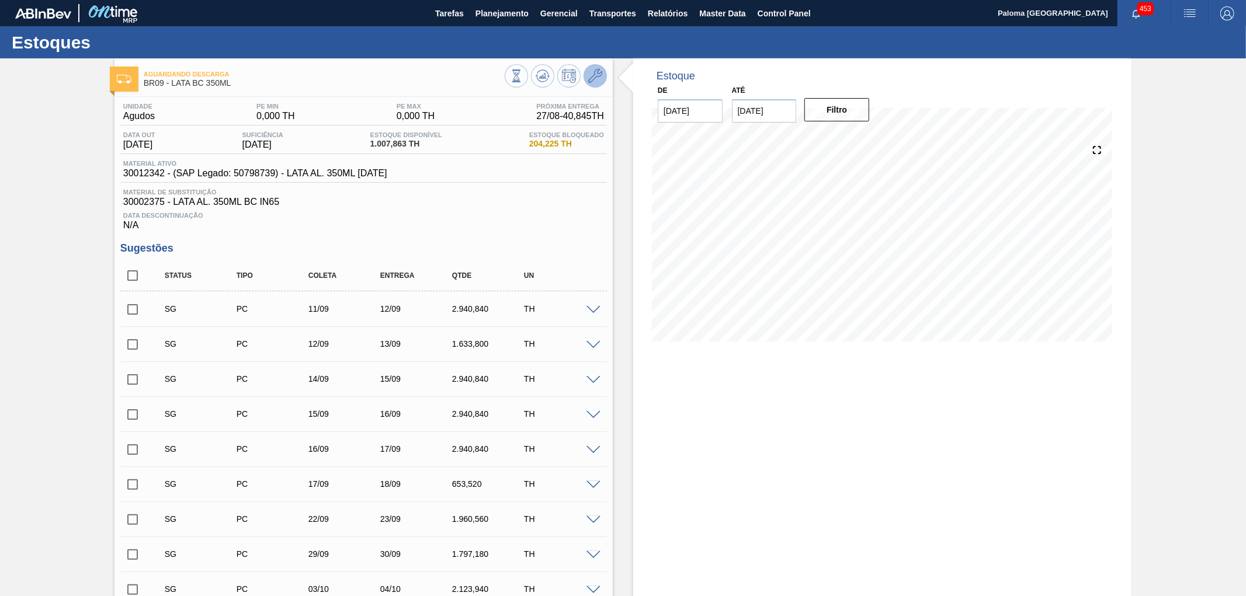
click at [598, 78] on icon at bounding box center [595, 76] width 14 height 14
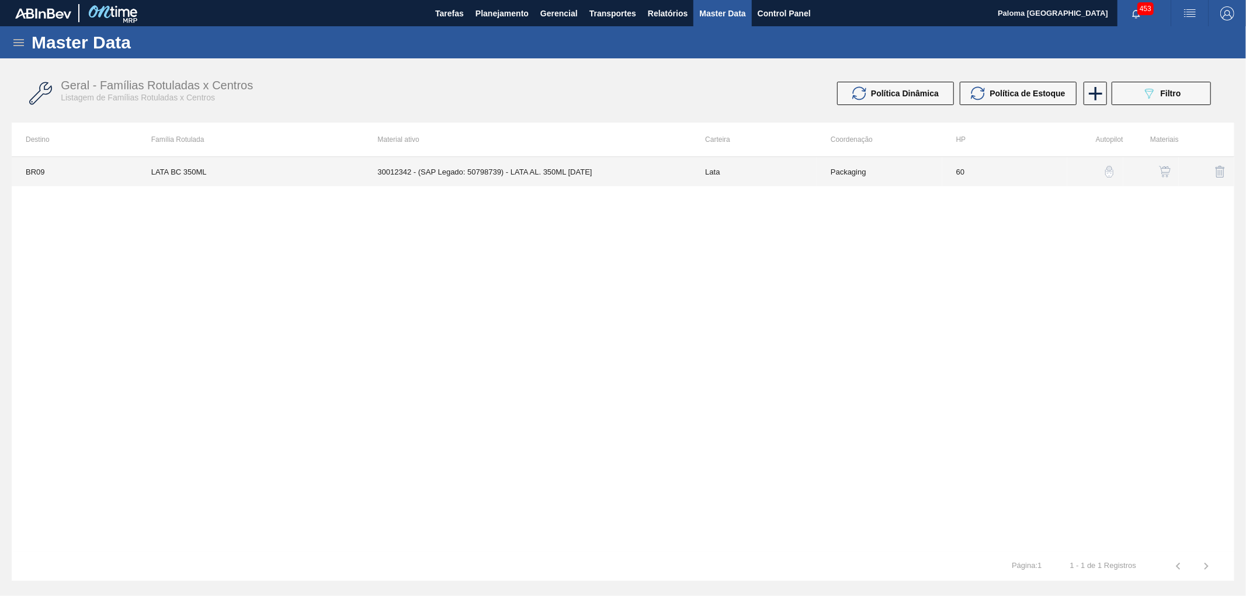
click at [685, 164] on td "30012342 - (SAP Legado: 50798739) - LATA AL. 350ML BC 429" at bounding box center [527, 171] width 328 height 29
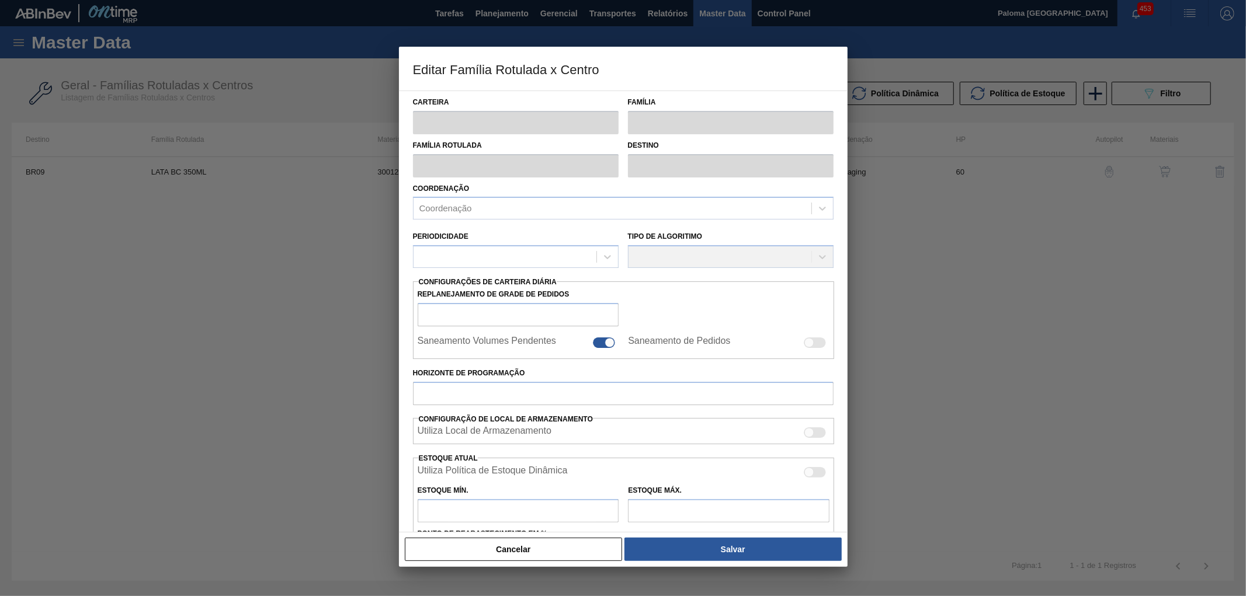
type input "Lata"
type input "LATA BC 350ML"
type input "BR09 - Agudos"
type input "0"
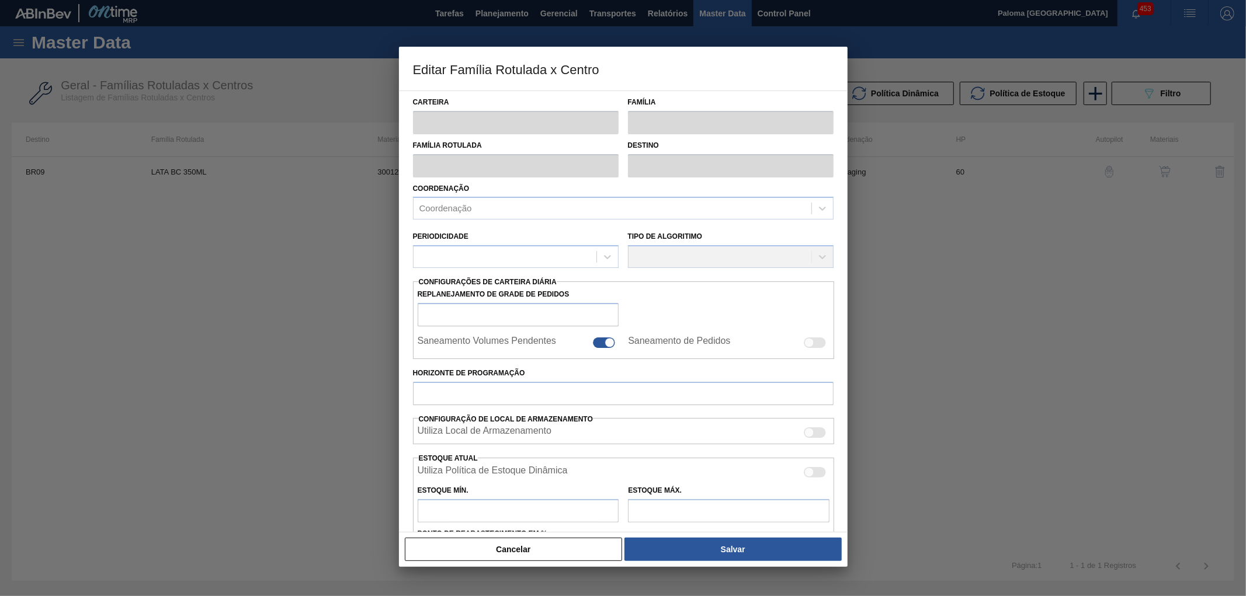
checkbox input "false"
type input "60"
type input "0"
type input "100"
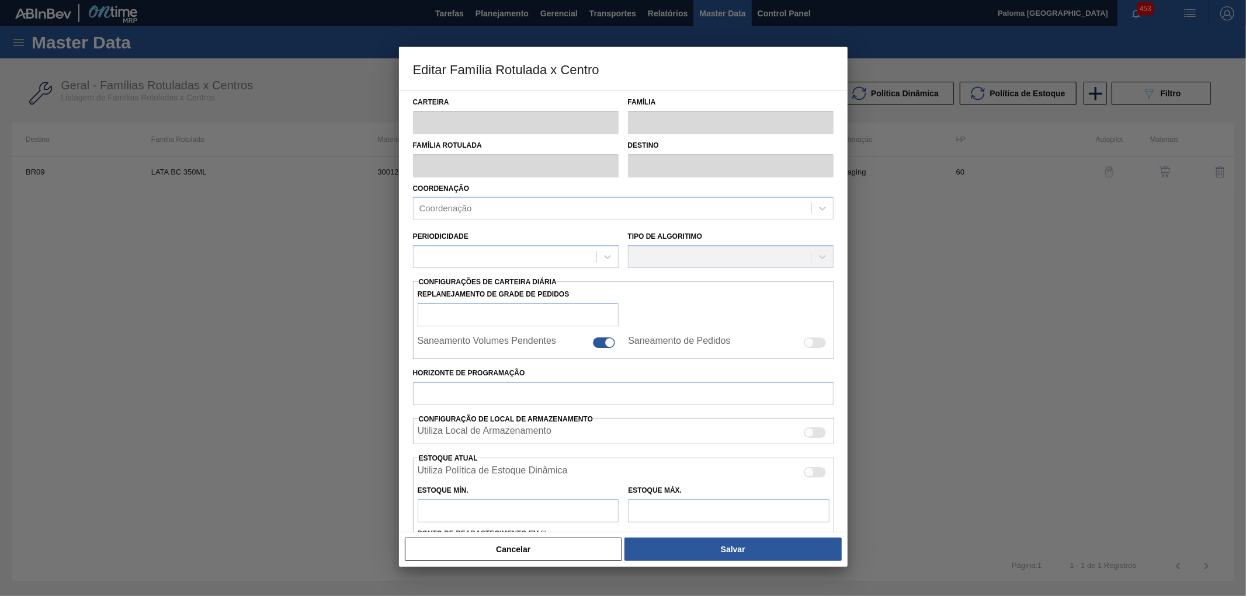
type input "0,000"
checkbox input "true"
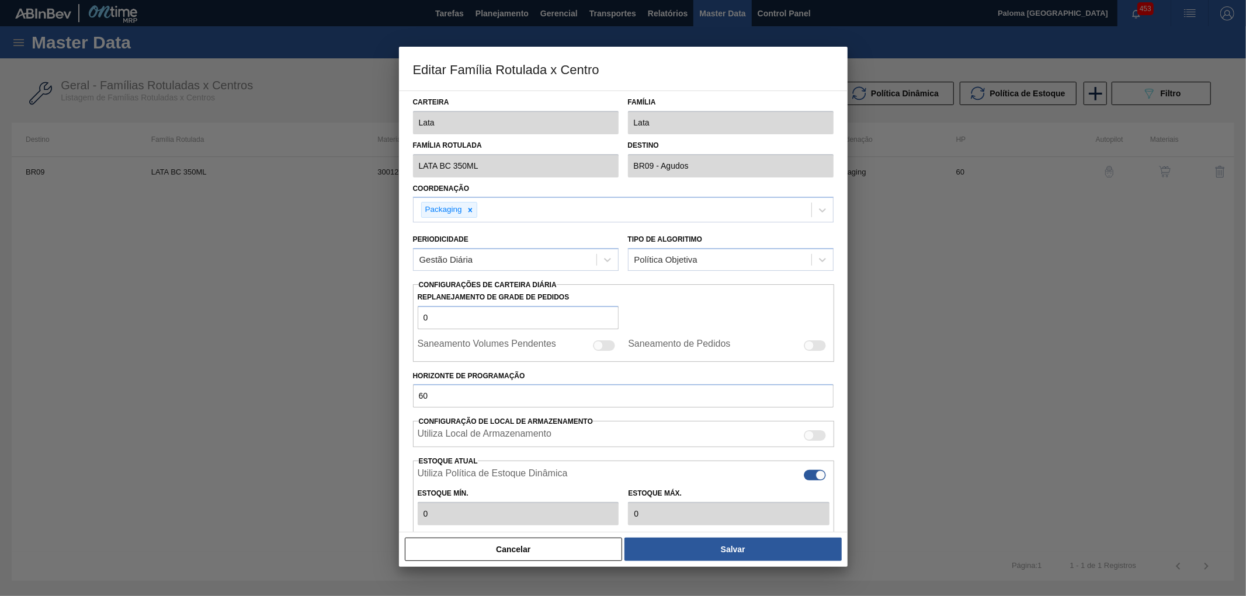
type input "0"
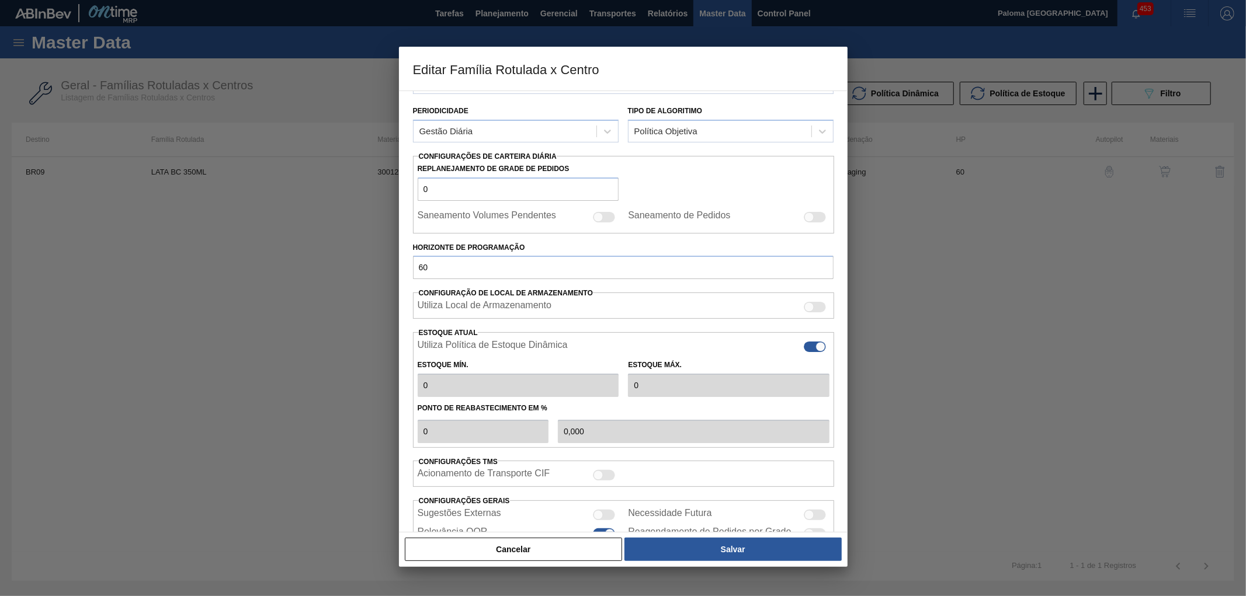
scroll to position [130, 0]
click at [813, 348] on div at bounding box center [815, 346] width 22 height 11
checkbox input "false"
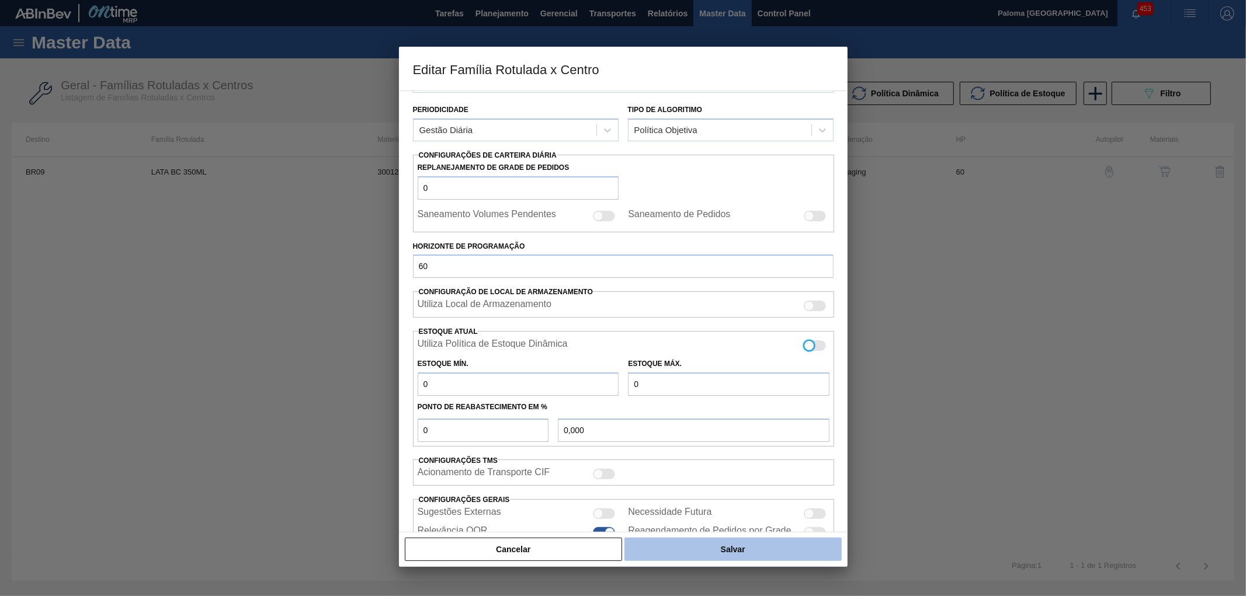
click at [737, 549] on button "Salvar" at bounding box center [732, 549] width 217 height 23
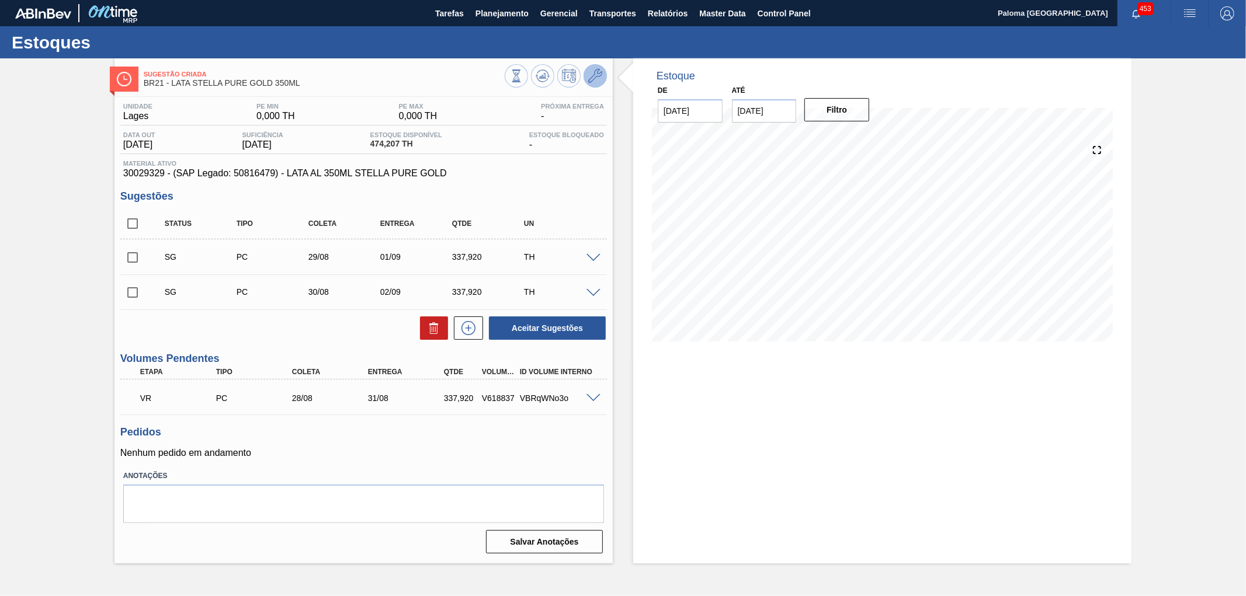
click at [599, 79] on icon at bounding box center [595, 76] width 14 height 14
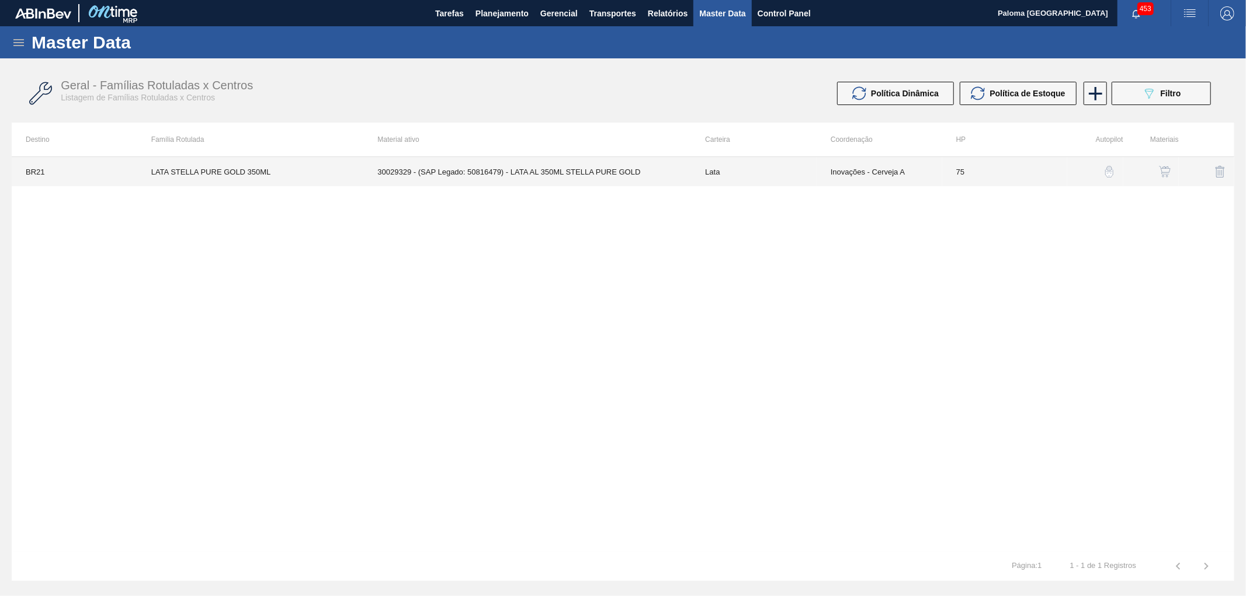
click at [628, 177] on td "30029329 - (SAP Legado: 50816479) - LATA AL 350ML STELLA PURE GOLD" at bounding box center [527, 171] width 328 height 29
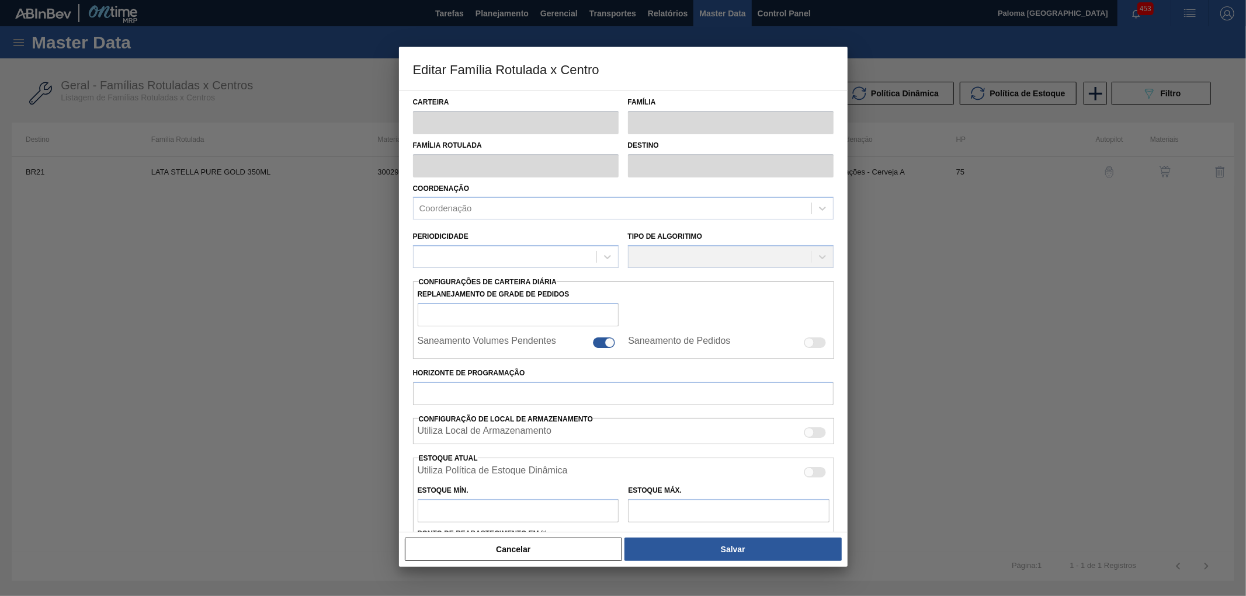
type input "Lata"
type input "LATA STELLA PURE GOLD 350ML"
type input "BR21 - Lages"
type input "0"
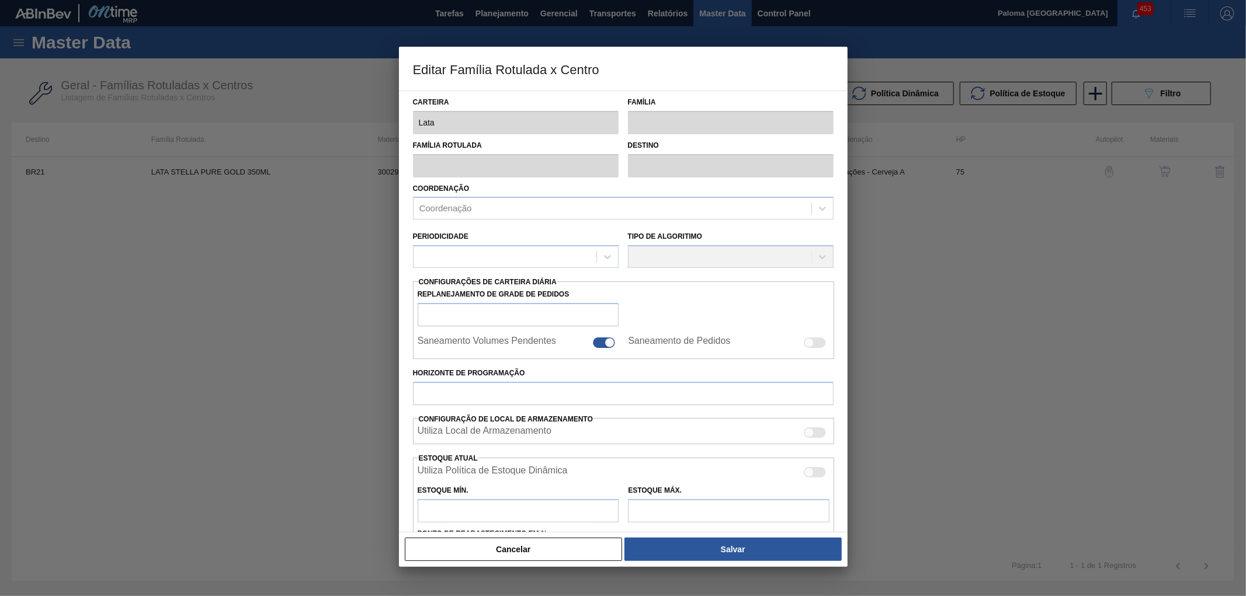
checkbox input "false"
type input "75"
type input "0"
type input "100"
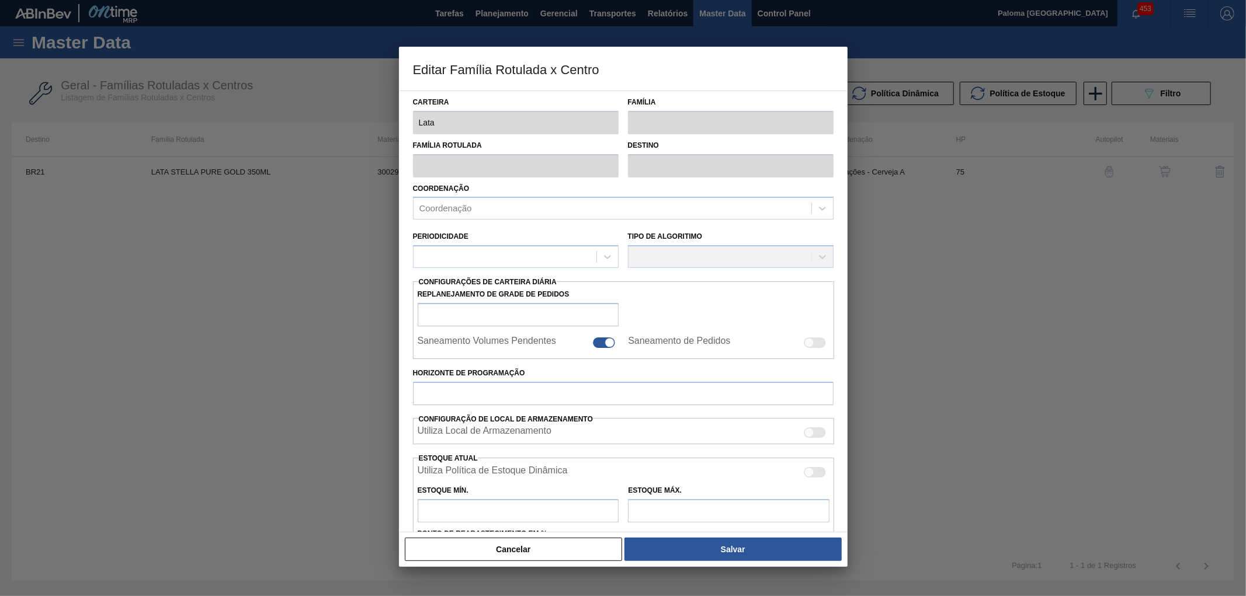
type input "0,000"
checkbox input "true"
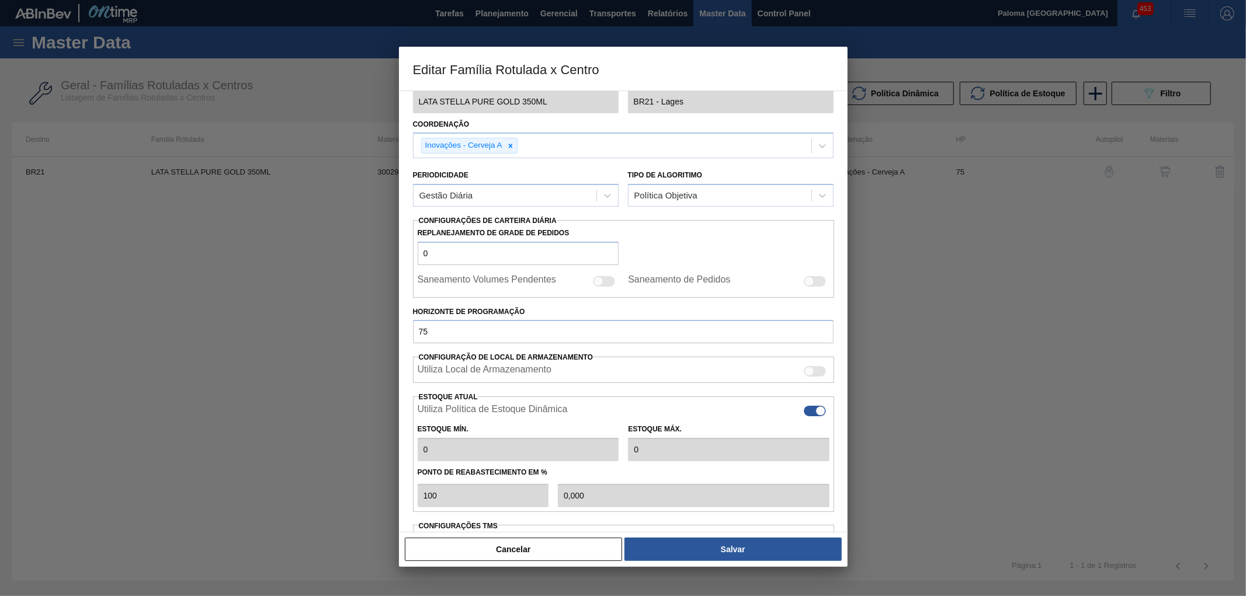
scroll to position [65, 0]
type input "0"
click at [544, 544] on button "Cancelar" at bounding box center [514, 549] width 218 height 23
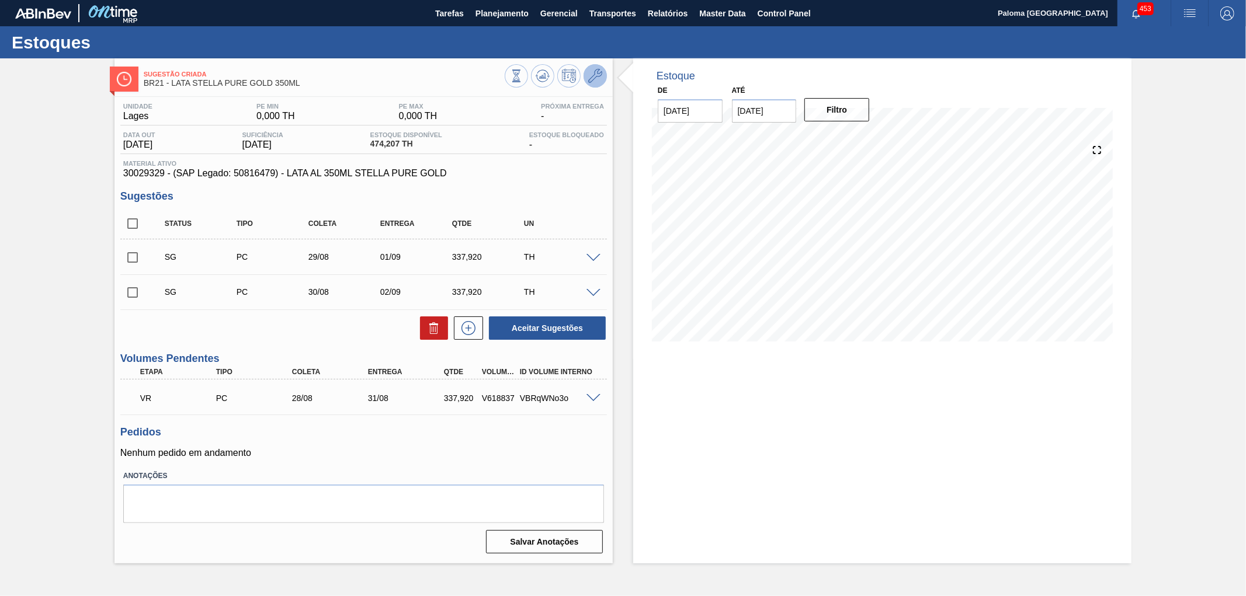
click at [603, 79] on button at bounding box center [595, 75] width 23 height 23
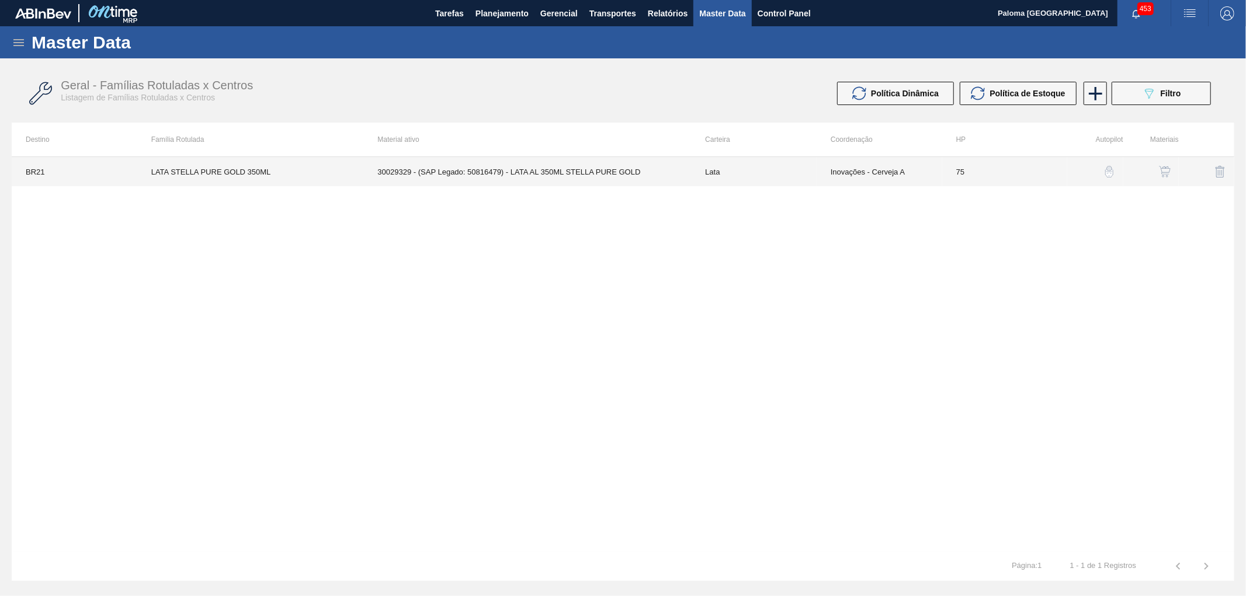
click at [497, 169] on td "30029329 - (SAP Legado: 50816479) - LATA AL 350ML STELLA PURE GOLD" at bounding box center [527, 171] width 328 height 29
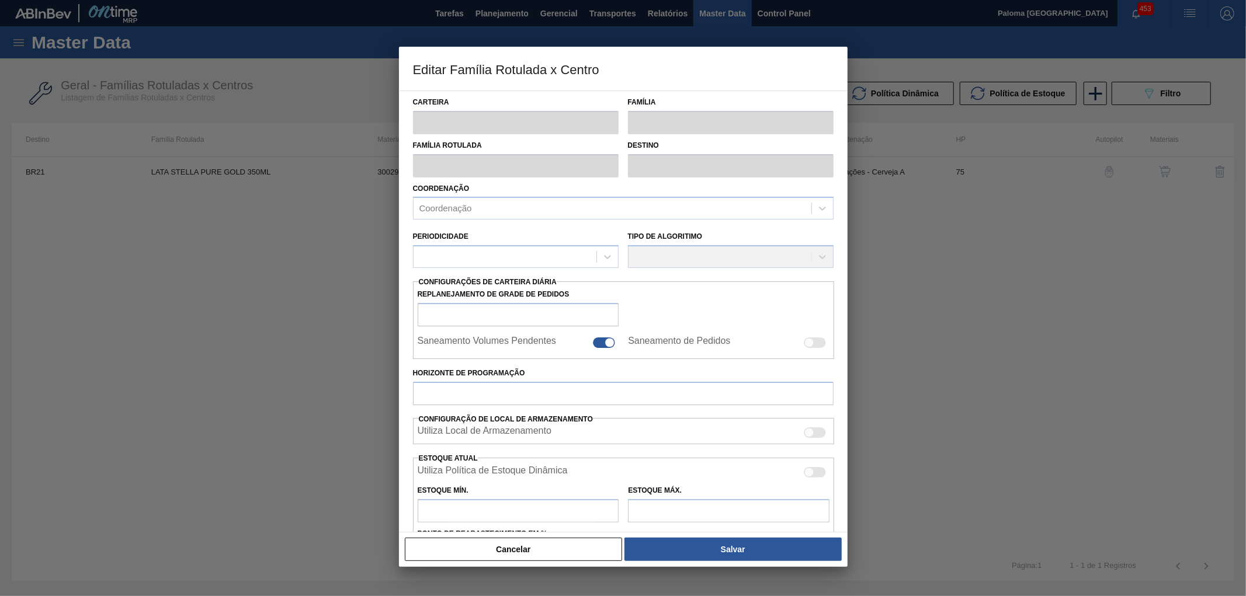
type input "Lata"
type input "LATA STELLA PURE GOLD 350ML"
type input "BR21 - Lages"
type input "0"
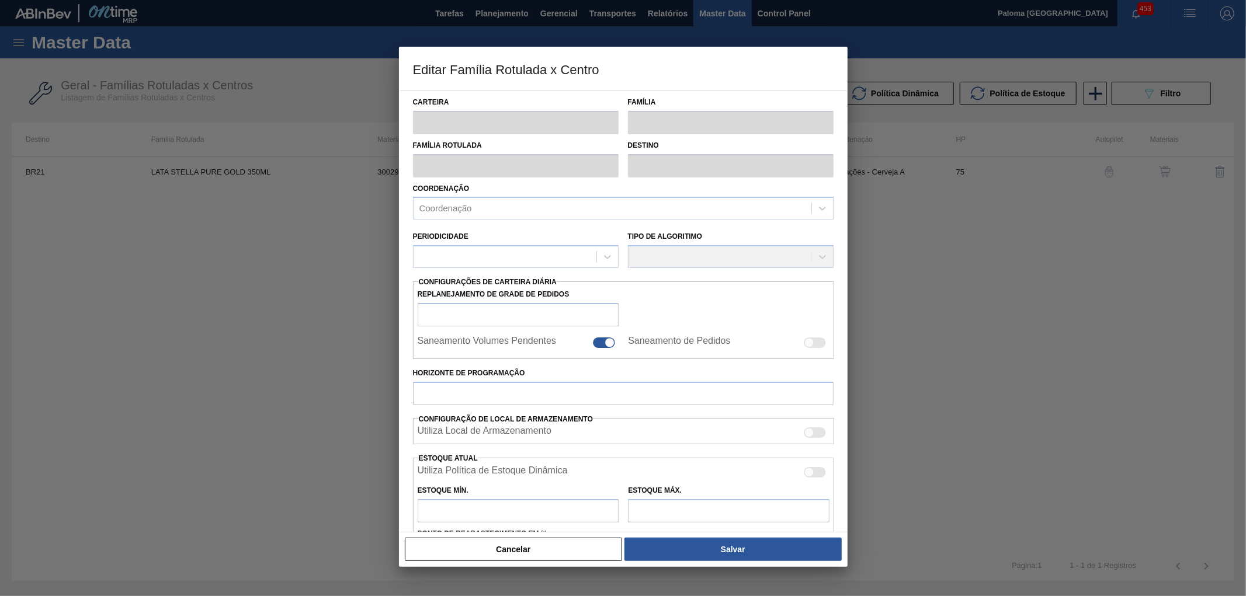
checkbox input "false"
type input "75"
type input "0"
type input "100"
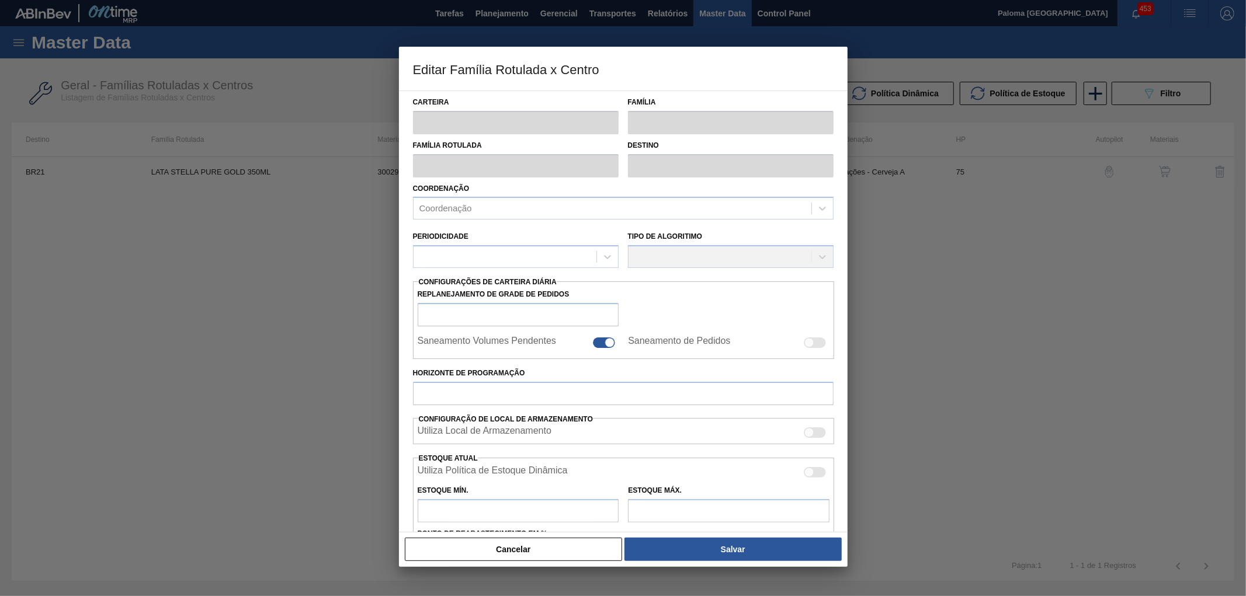
type input "0,000"
checkbox input "true"
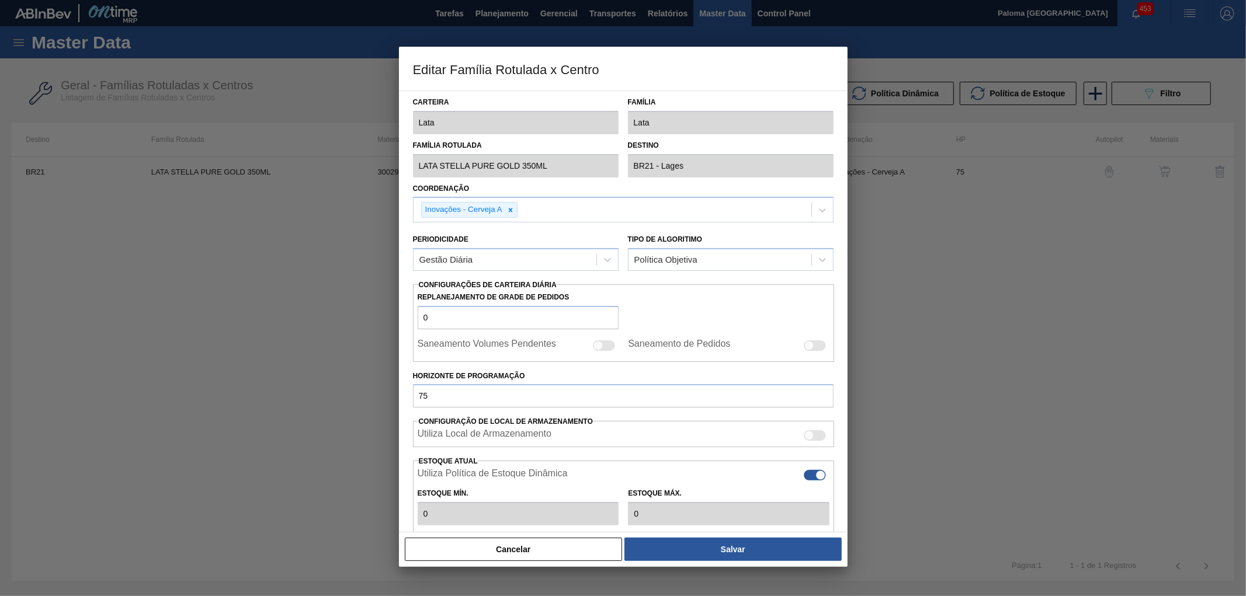
type input "0"
click at [570, 561] on div "Cancelar Salvar" at bounding box center [623, 550] width 439 height 26
click at [565, 559] on button "Cancelar" at bounding box center [514, 549] width 218 height 23
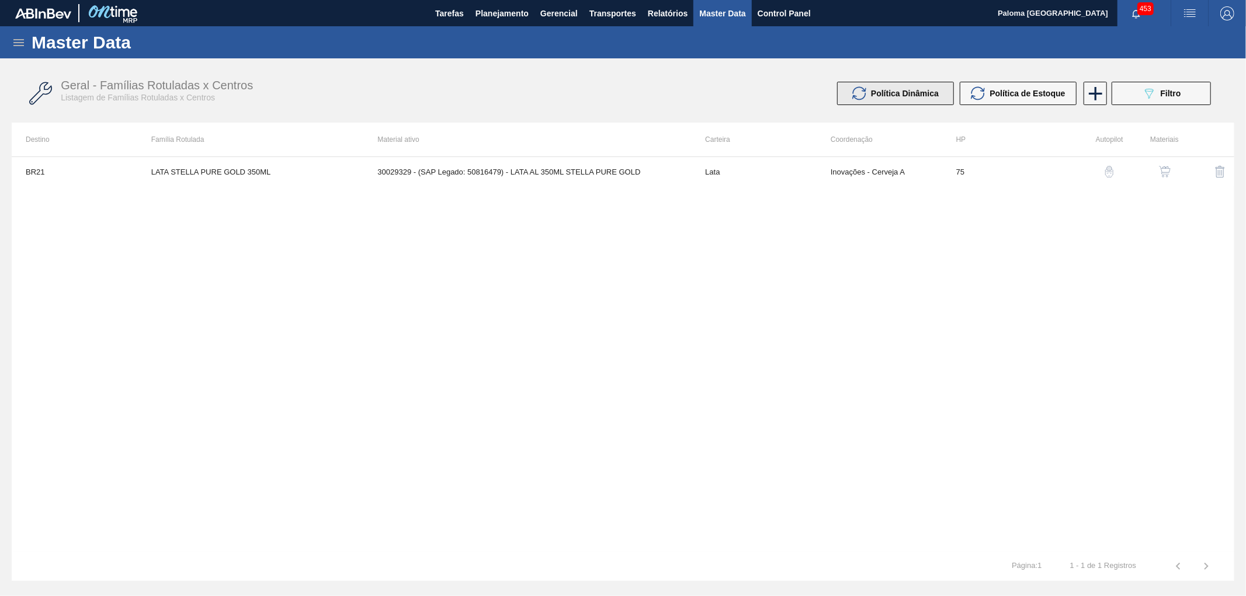
click at [879, 91] on span "Política Dinâmica" at bounding box center [905, 93] width 68 height 9
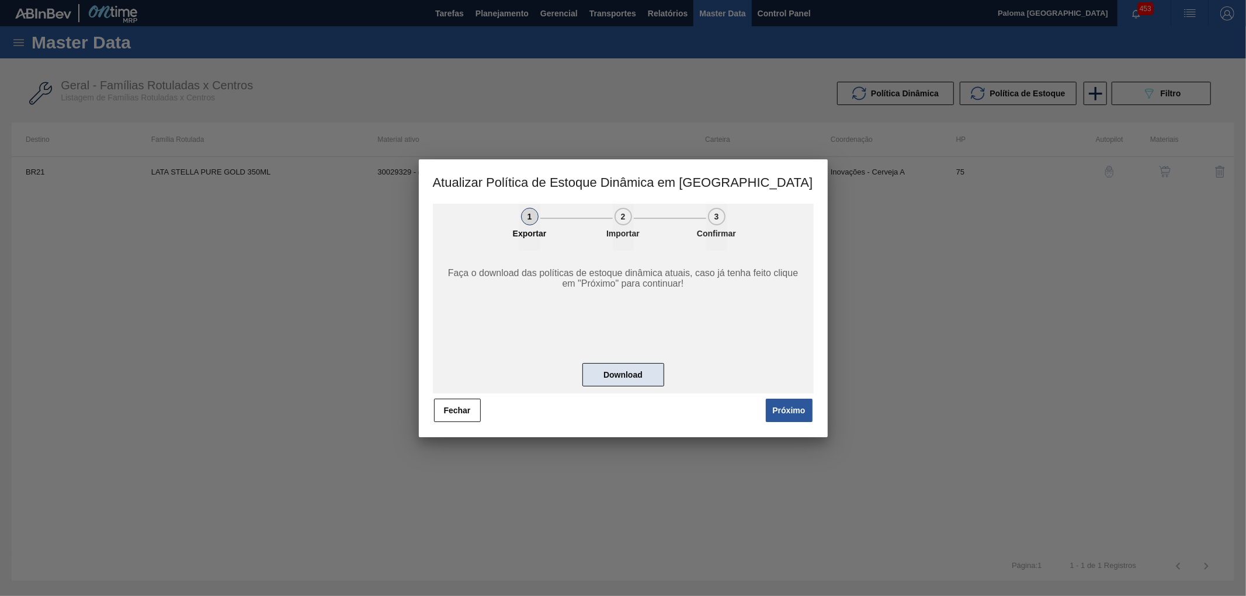
click at [639, 372] on button "Download" at bounding box center [623, 374] width 82 height 23
click at [438, 414] on button "Fechar" at bounding box center [457, 410] width 47 height 23
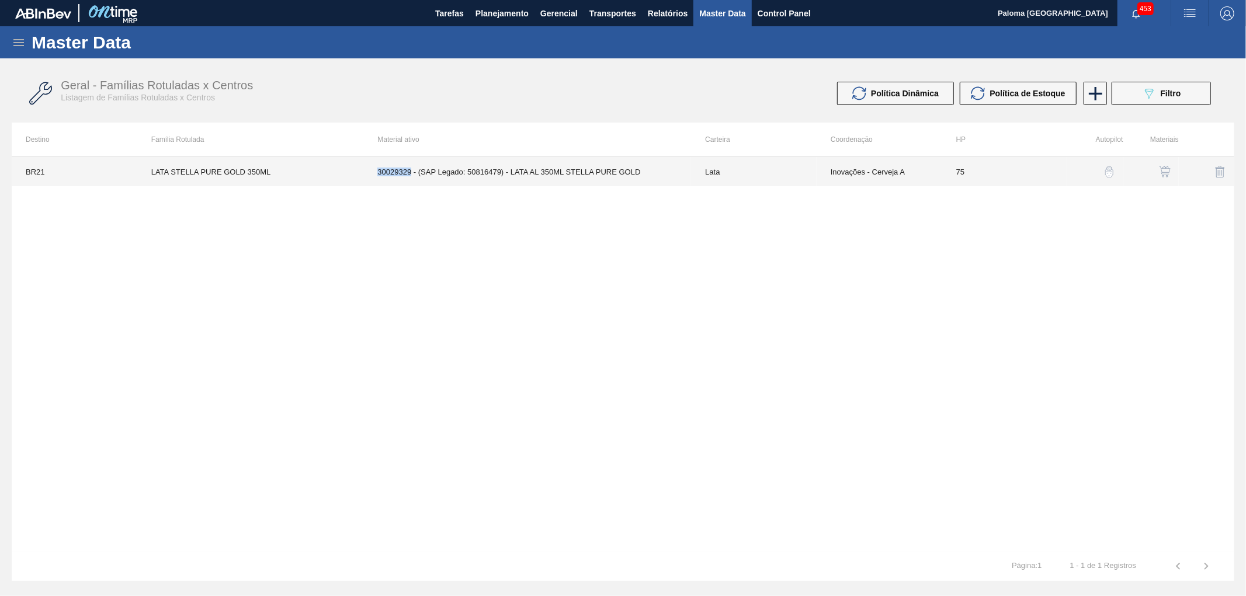
drag, startPoint x: 377, startPoint y: 172, endPoint x: 411, endPoint y: 175, distance: 33.4
click at [411, 175] on td "30029329 - (SAP Legado: 50816479) - LATA AL 350ML STELLA PURE GOLD" at bounding box center [527, 171] width 328 height 29
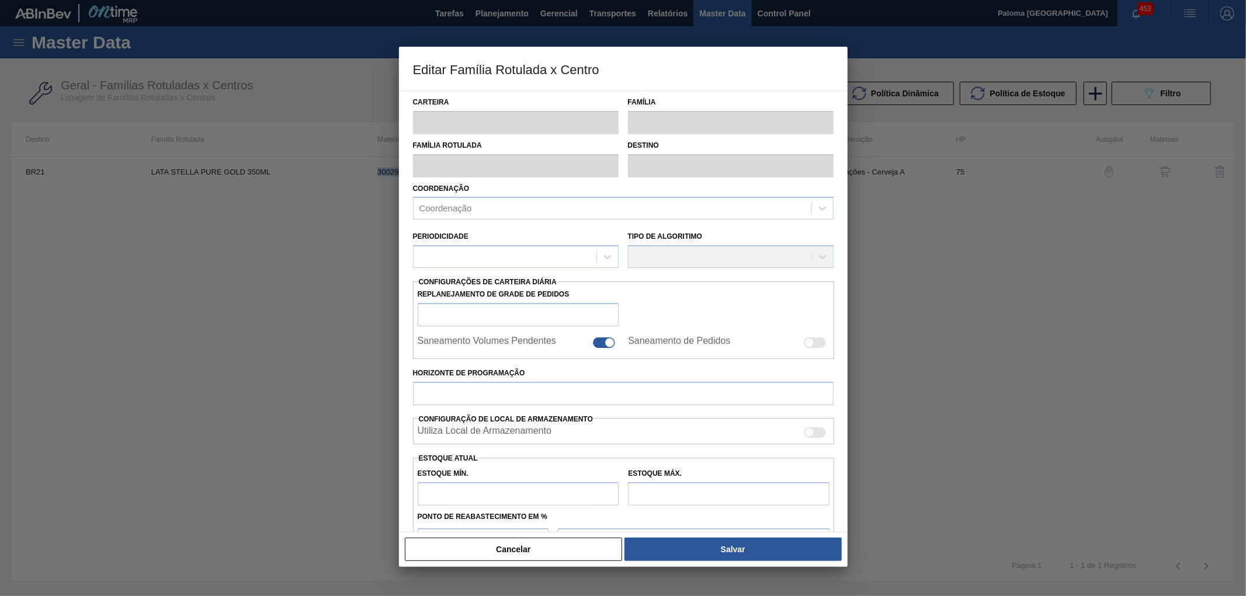
copy td "30029329"
type input "Lata"
type input "LATA STELLA PURE GOLD 350ML"
type input "BR21 - Lages"
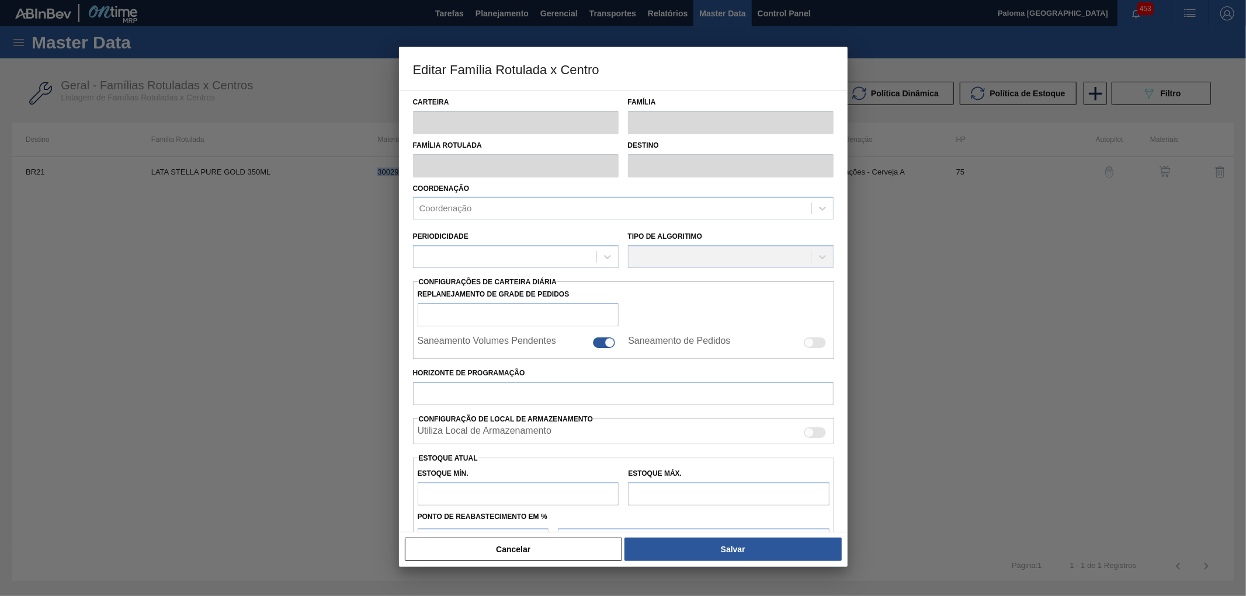
type input "0"
checkbox input "false"
type input "75"
type input "0"
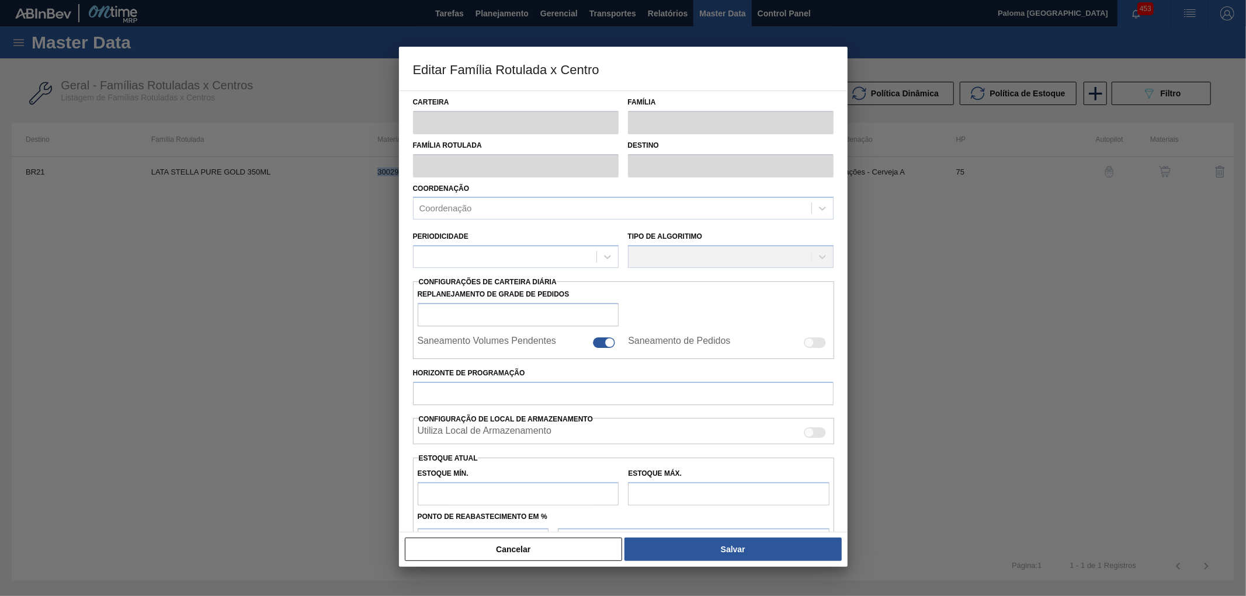
type input "100"
type input "0,000"
checkbox input "true"
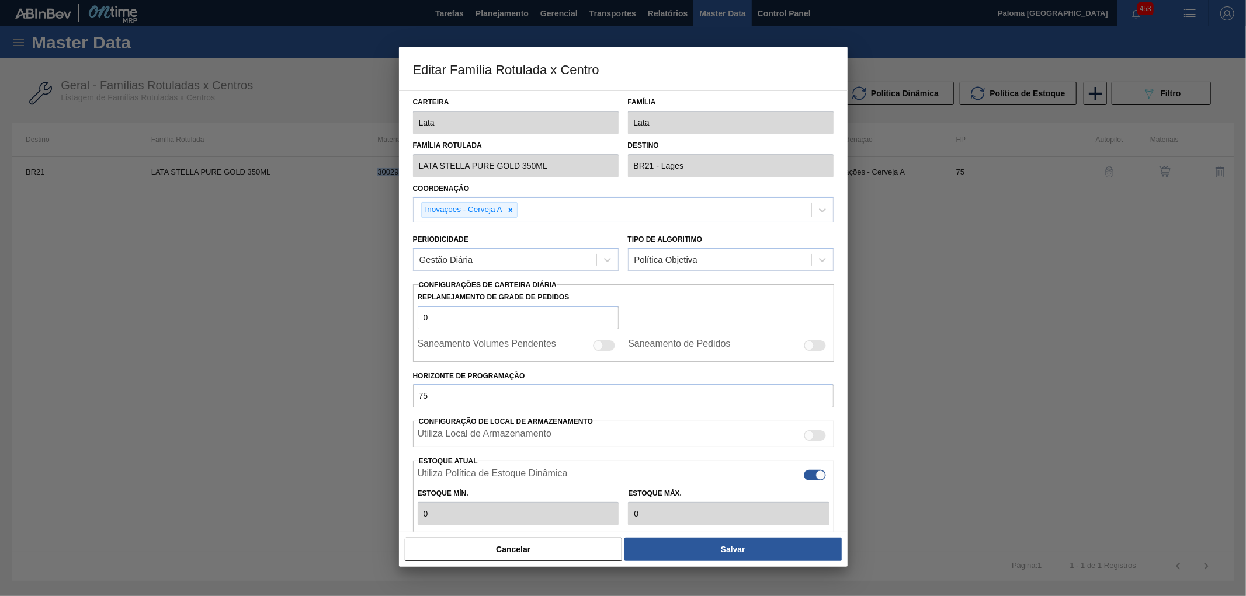
type input "0"
click at [520, 558] on button "Cancelar" at bounding box center [514, 549] width 218 height 23
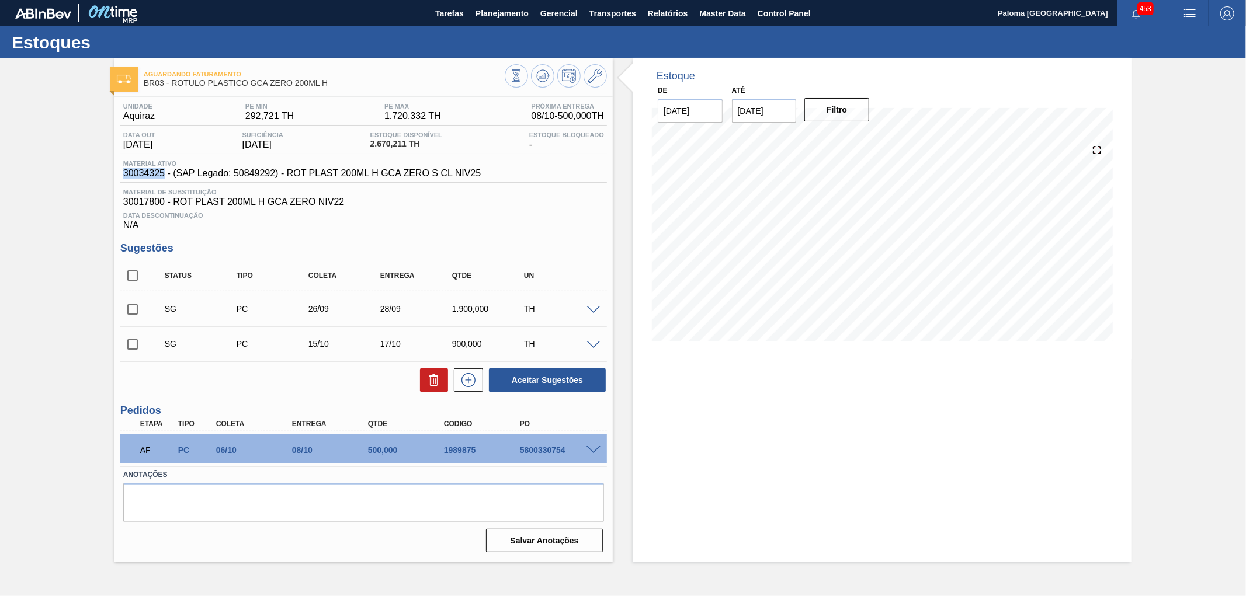
drag, startPoint x: 164, startPoint y: 176, endPoint x: 125, endPoint y: 176, distance: 38.6
click at [125, 176] on span "30034325 - (SAP Legado: 50849292) - ROT PLAST 200ML H GCA ZERO S CL NIV25" at bounding box center [301, 173] width 357 height 11
copy span "30034325"
